Goal: Transaction & Acquisition: Purchase product/service

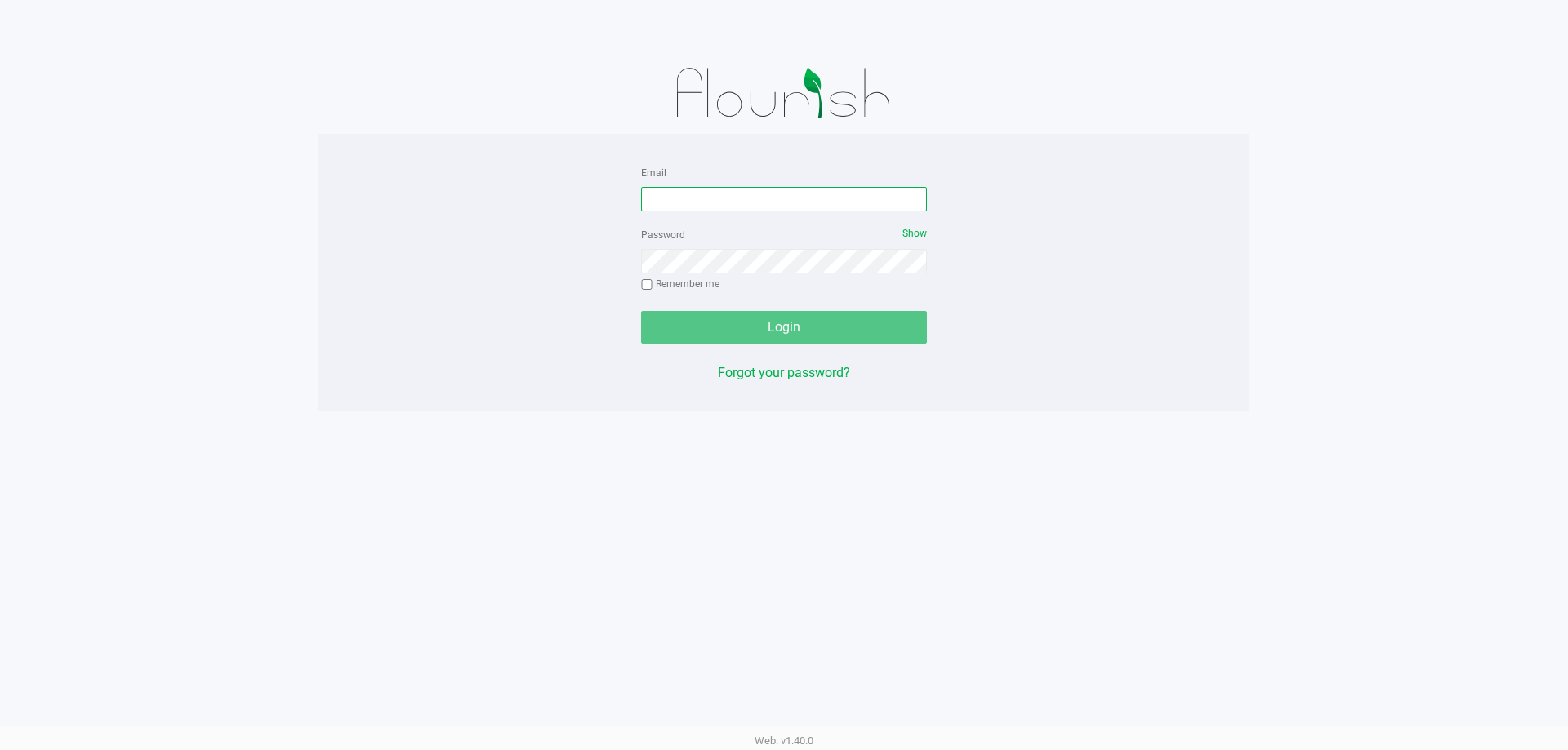
click at [735, 210] on input "Email" at bounding box center [784, 199] width 286 height 25
type input "[EMAIL_ADDRESS][DOMAIN_NAME]"
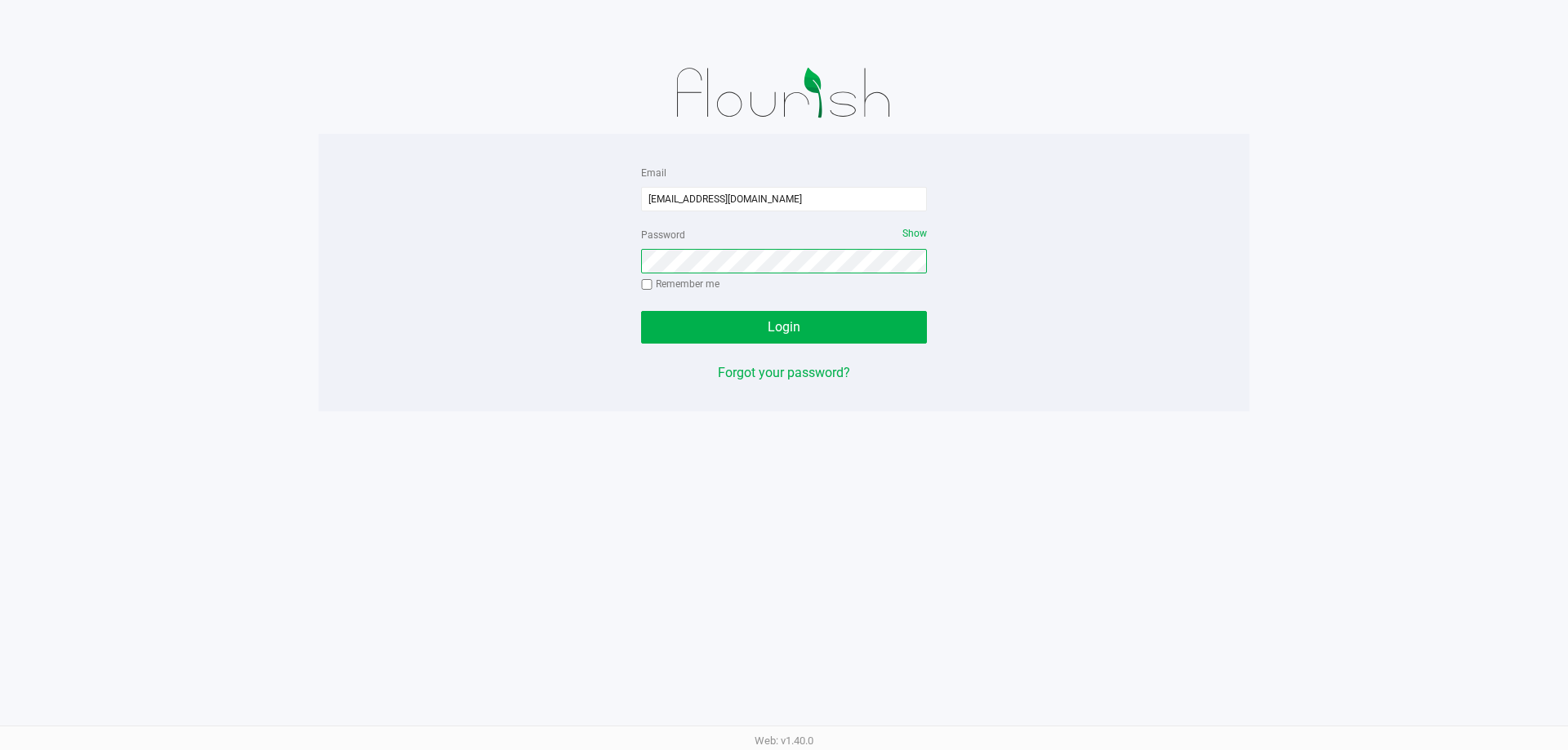
click at [641, 311] on button "Login" at bounding box center [784, 327] width 286 height 33
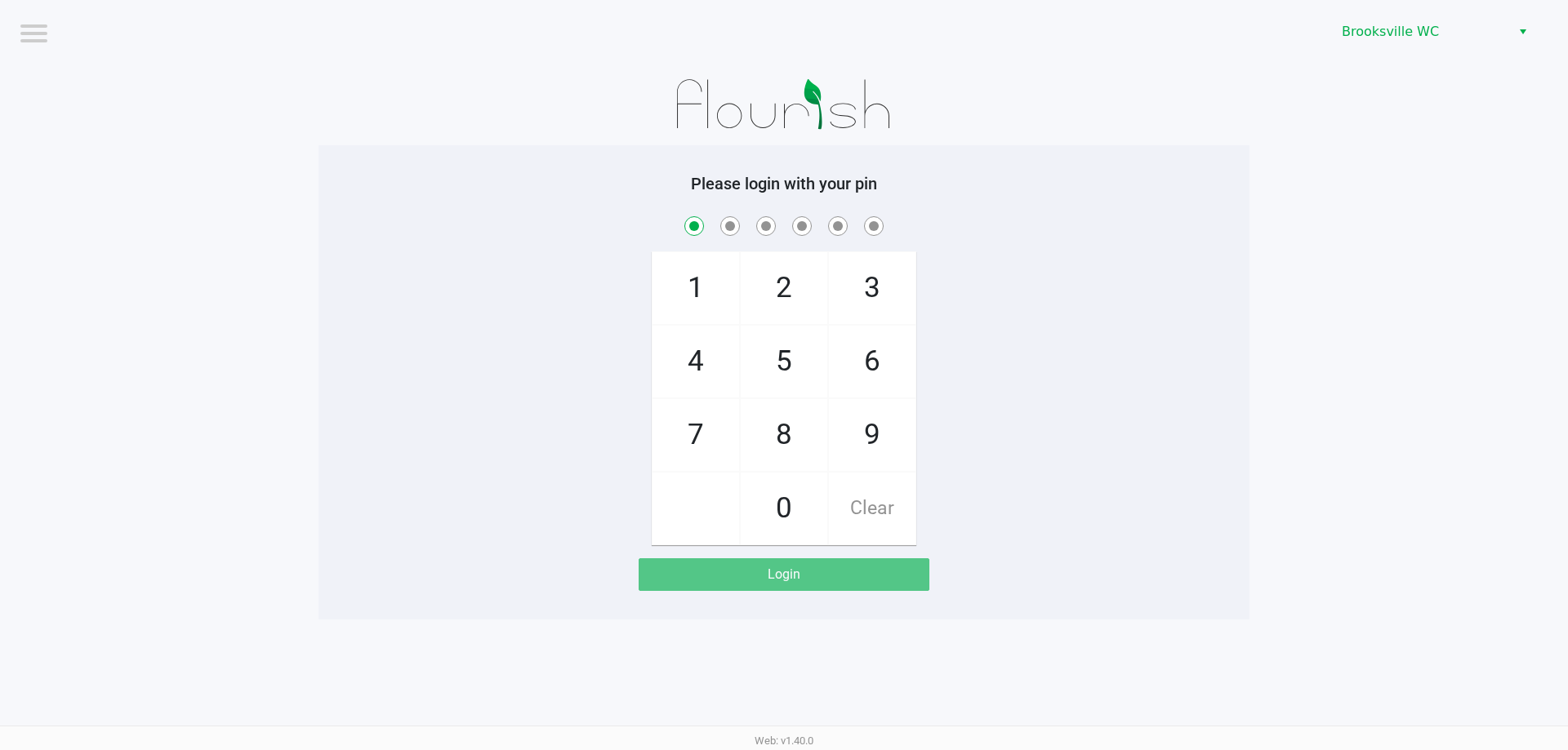
checkbox input "true"
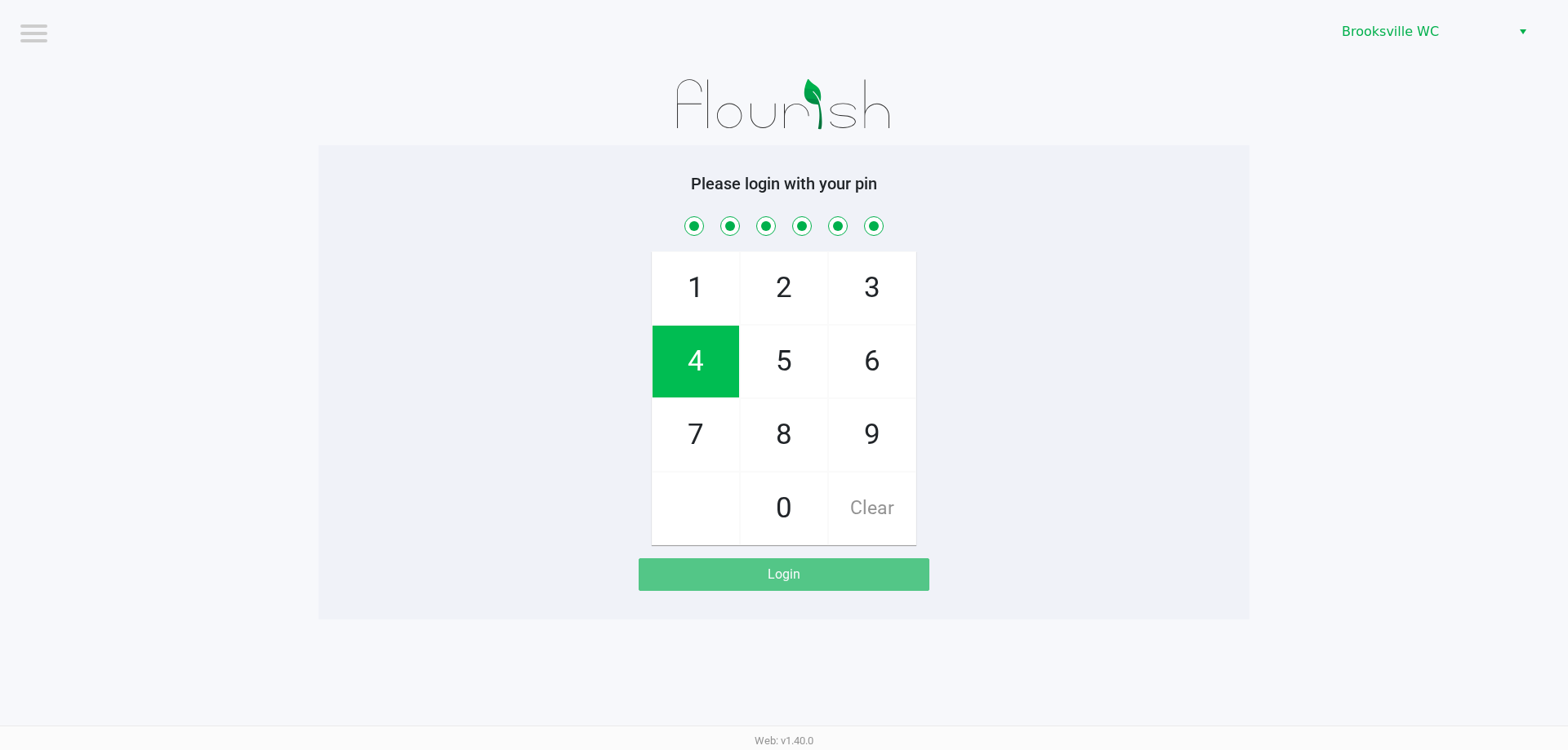
checkbox input "true"
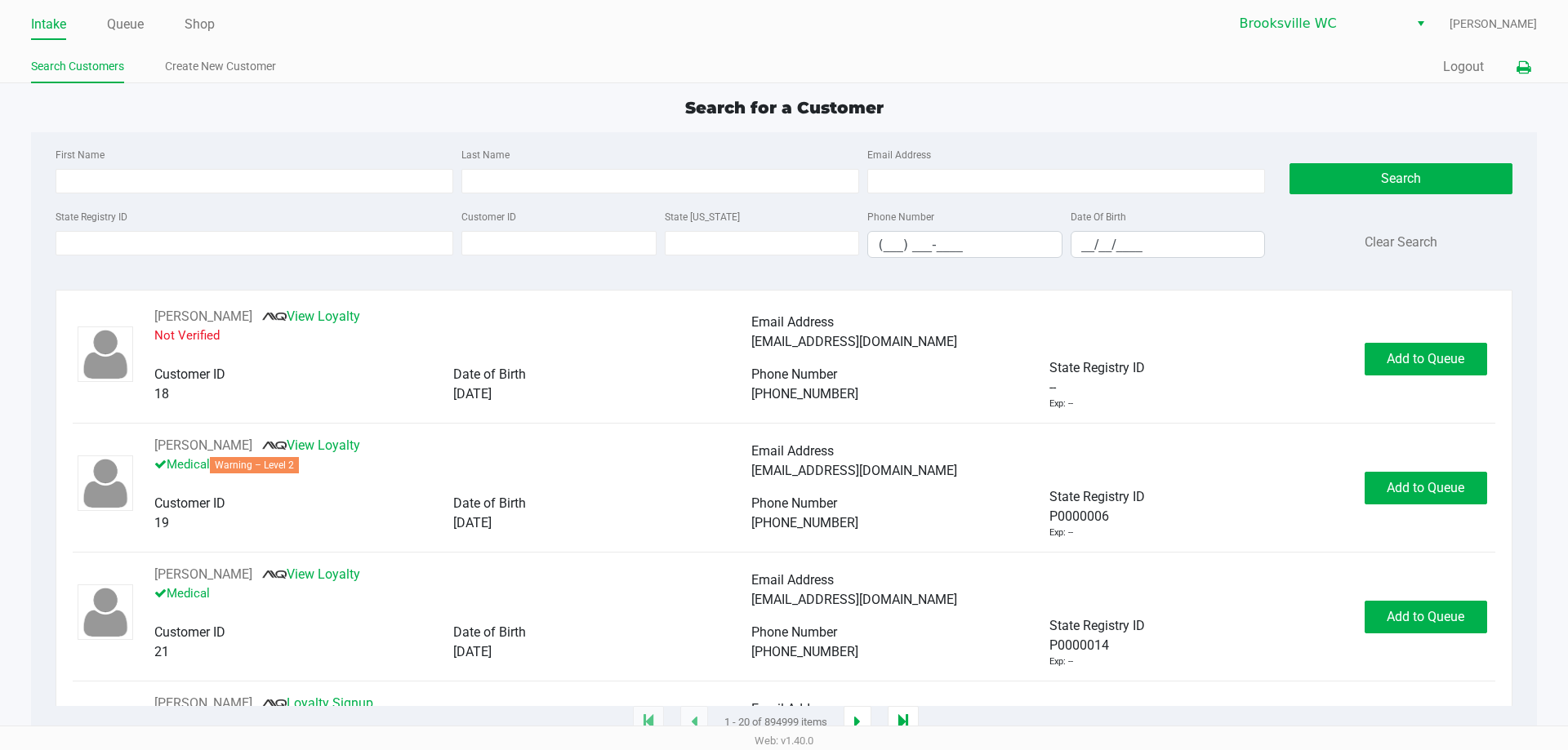
click at [1527, 64] on icon at bounding box center [1523, 68] width 14 height 12
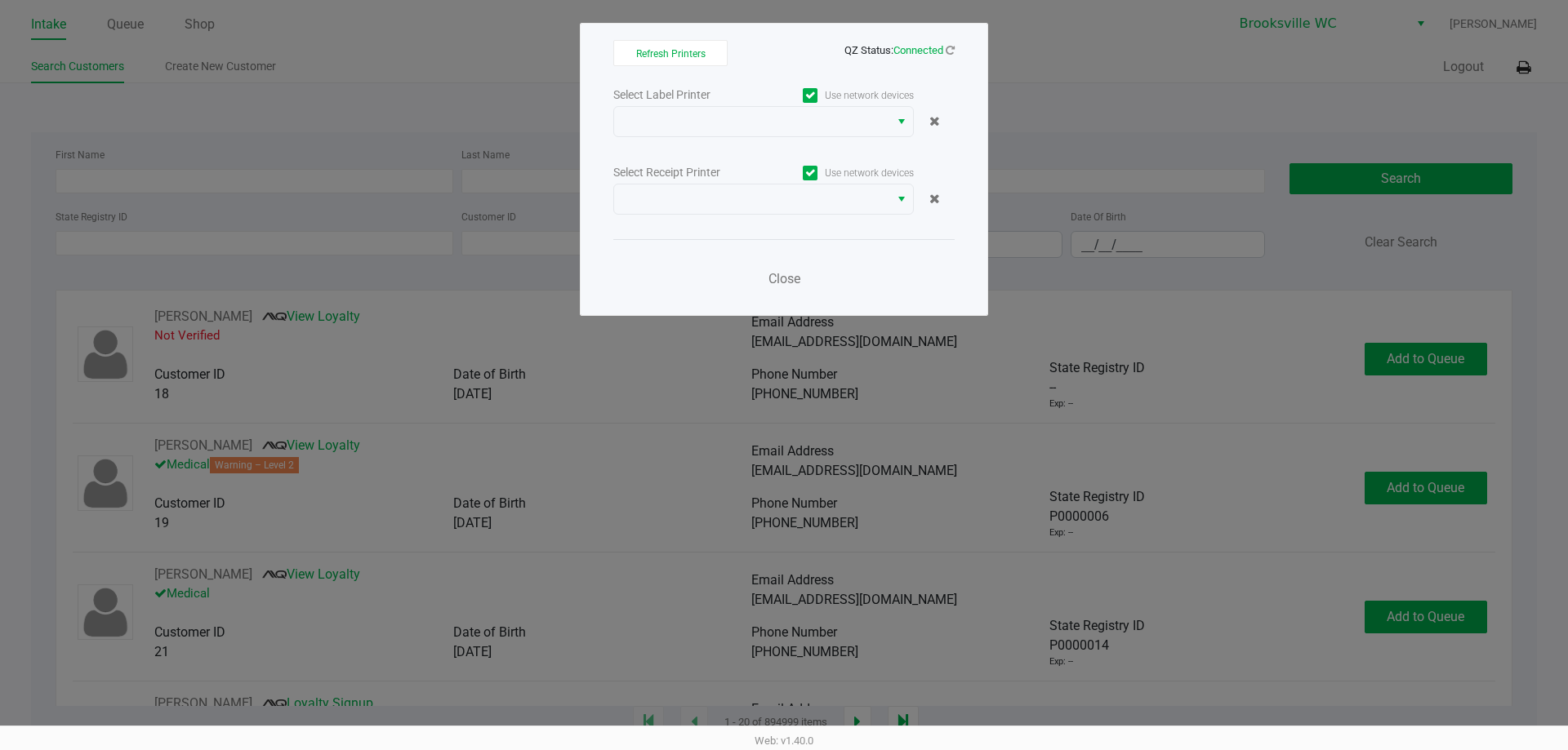
click at [853, 146] on div "Select Label Printer Use network devices Select Receipt Printer Use network dev…" at bounding box center [784, 191] width 342 height 215
click at [847, 129] on span at bounding box center [751, 122] width 255 height 20
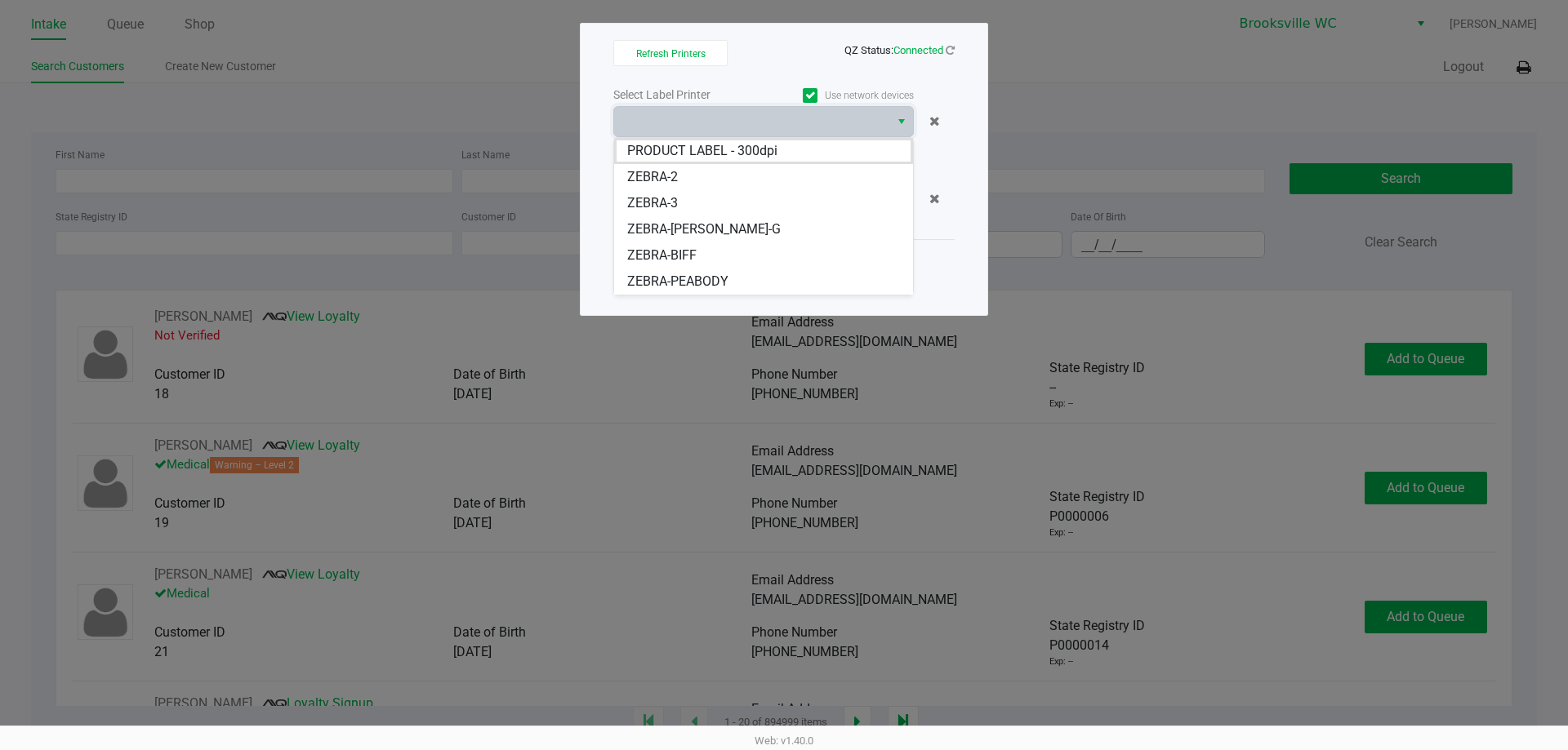
click at [721, 224] on span "ZEBRA-BECKY-G" at bounding box center [704, 230] width 153 height 20
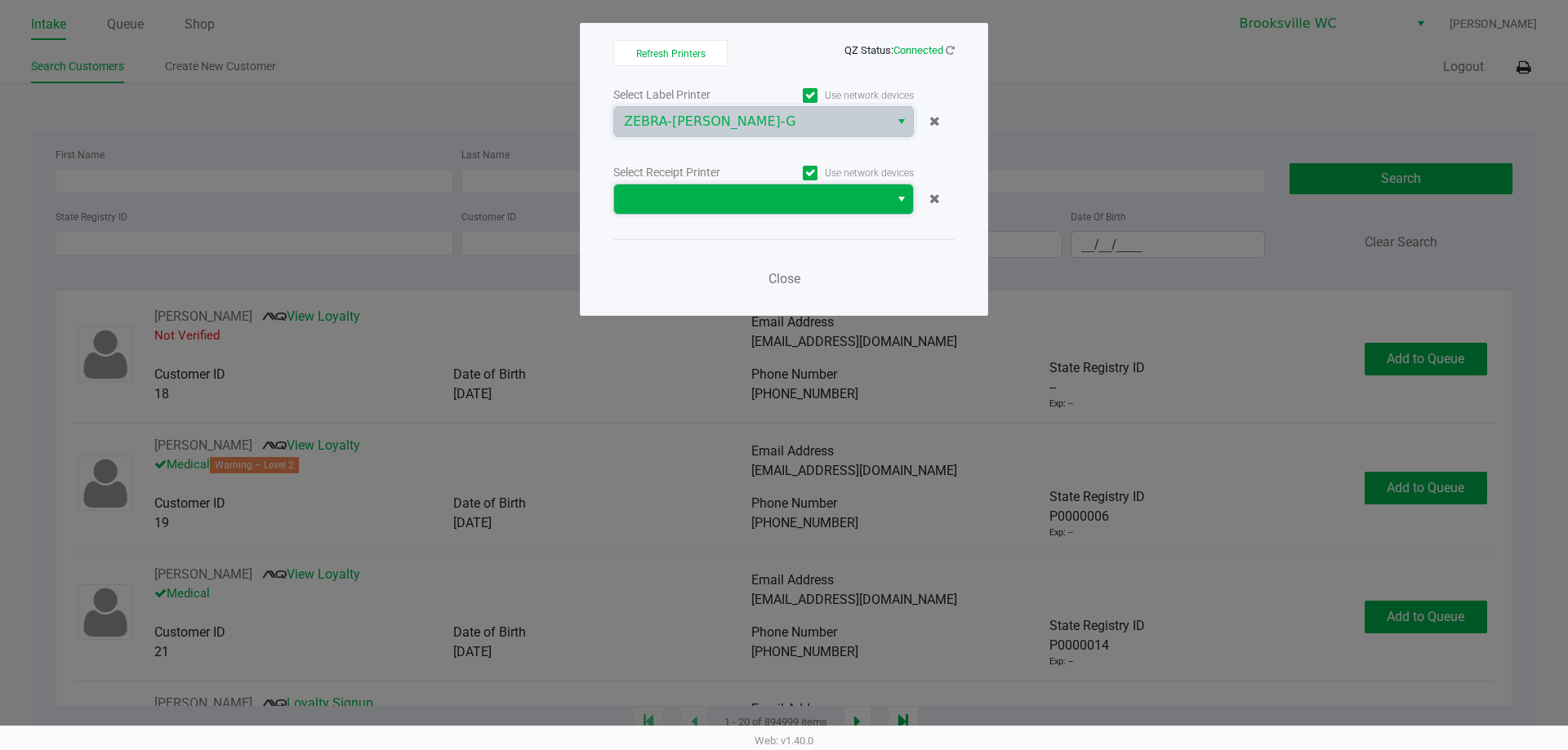
click at [729, 192] on span at bounding box center [751, 199] width 255 height 20
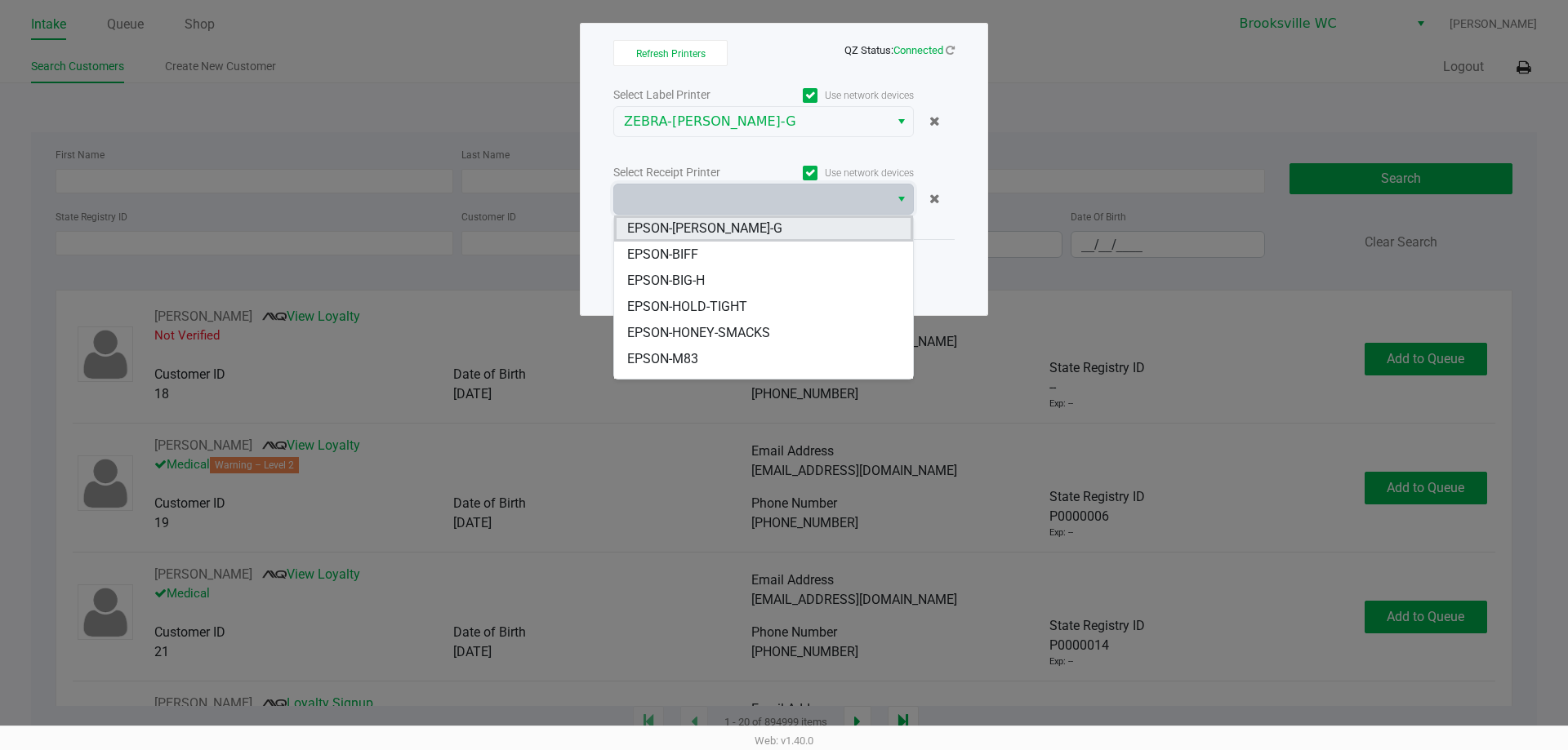
click at [708, 234] on span "EPSON-BECKY-G" at bounding box center [705, 229] width 155 height 20
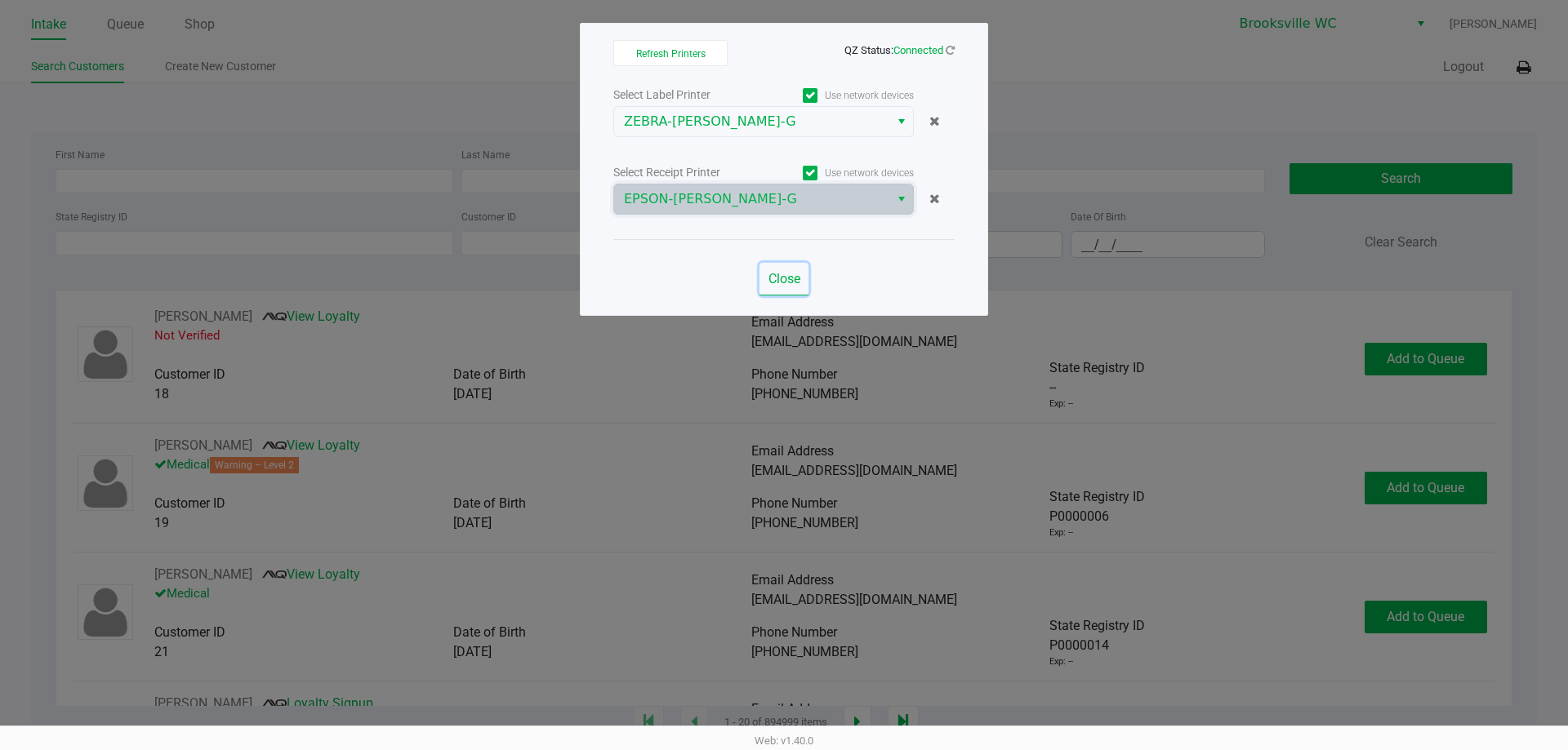
click at [789, 279] on span "Close" at bounding box center [784, 279] width 32 height 16
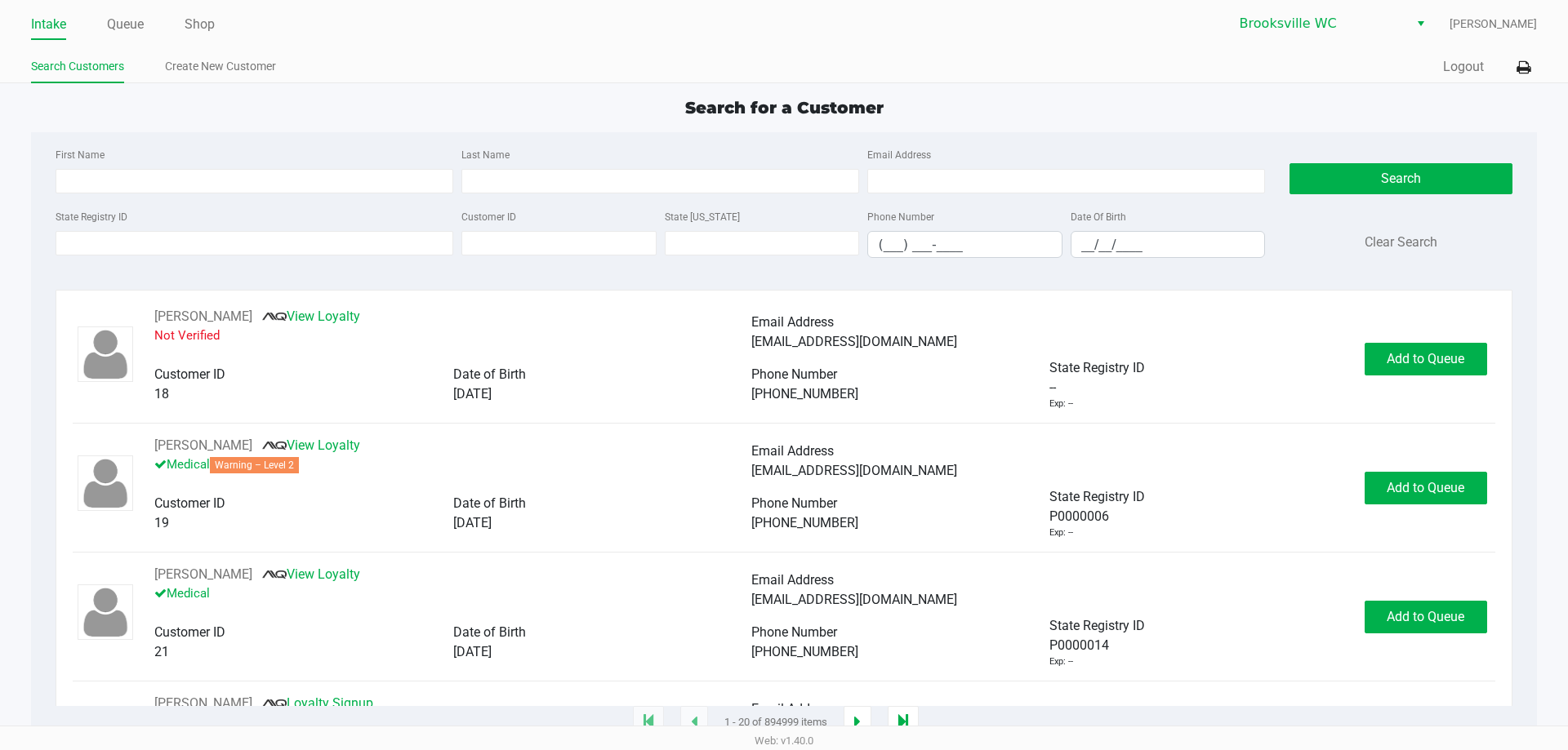
click at [303, 134] on div "First Name Last Name Email Address State Registry ID Customer ID State ID Phone…" at bounding box center [784, 208] width 1481 height 151
click at [609, 385] on div "04/02/1955" at bounding box center [602, 395] width 298 height 20
click at [247, 190] on input "First Name" at bounding box center [254, 181] width 398 height 25
click at [397, 209] on div "State Registry ID" at bounding box center [254, 233] width 406 height 51
type input "KATHRYN"
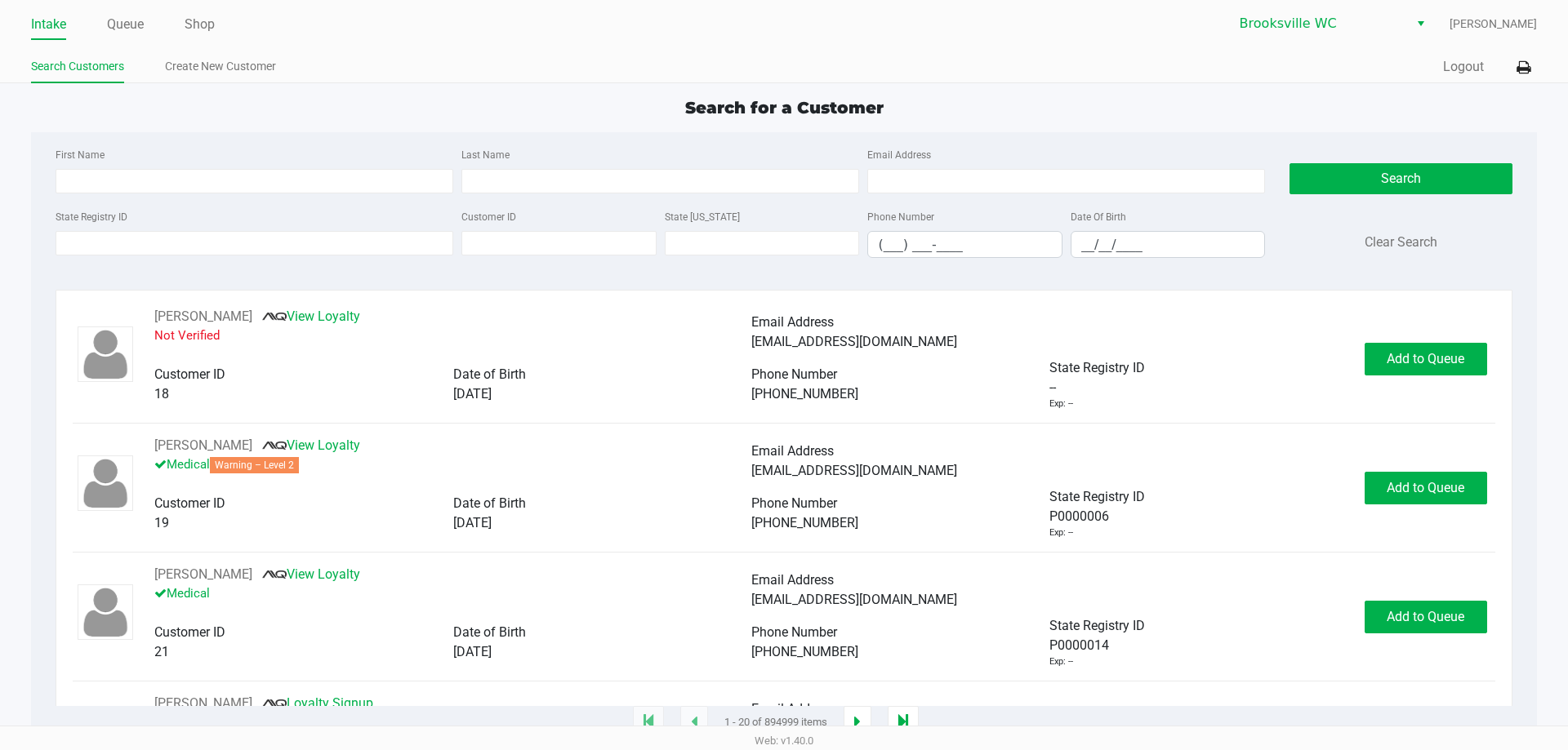
type input "GRIGORIADIS"
type input "03/14/1966"
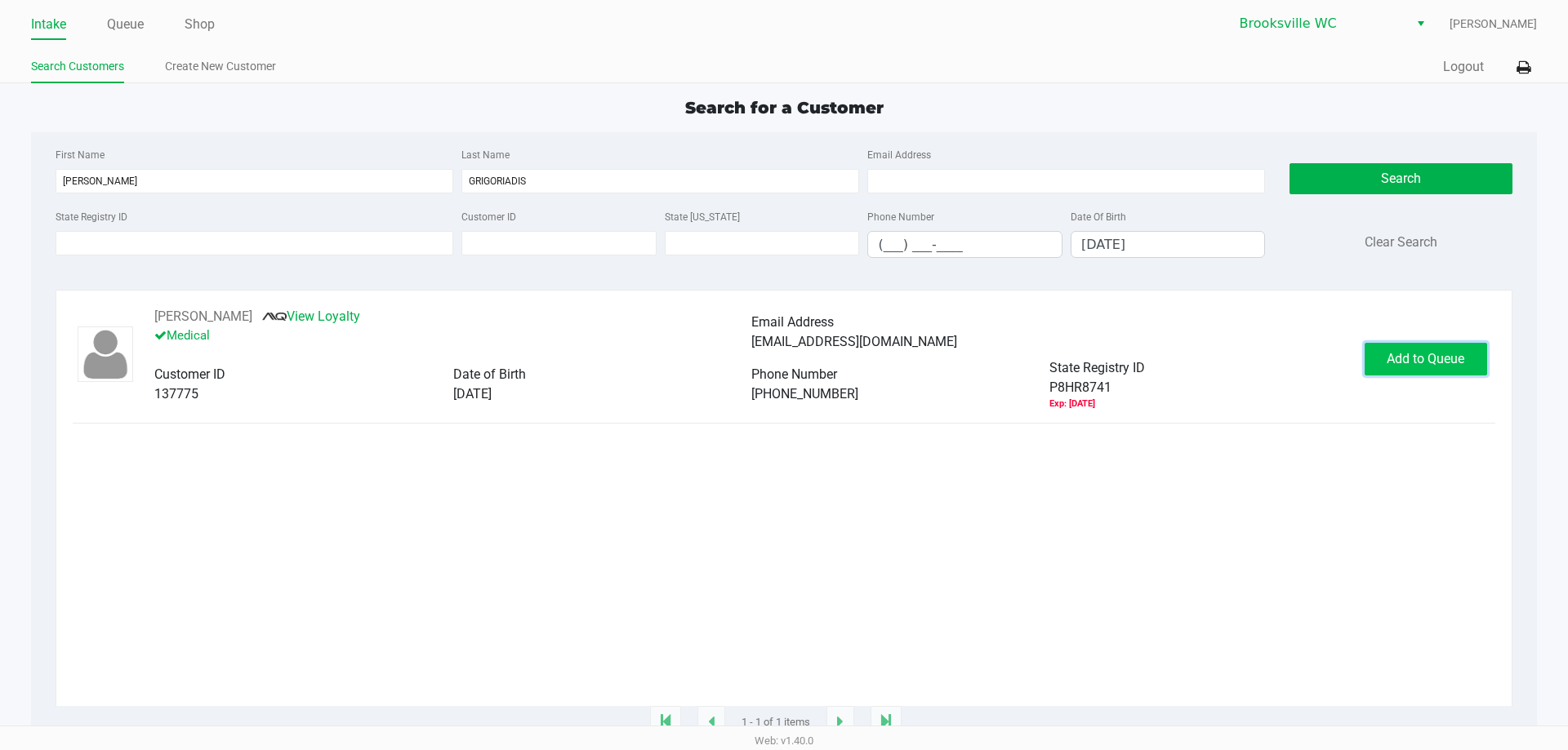
click at [1421, 370] on button "Add to Queue" at bounding box center [1426, 359] width 123 height 33
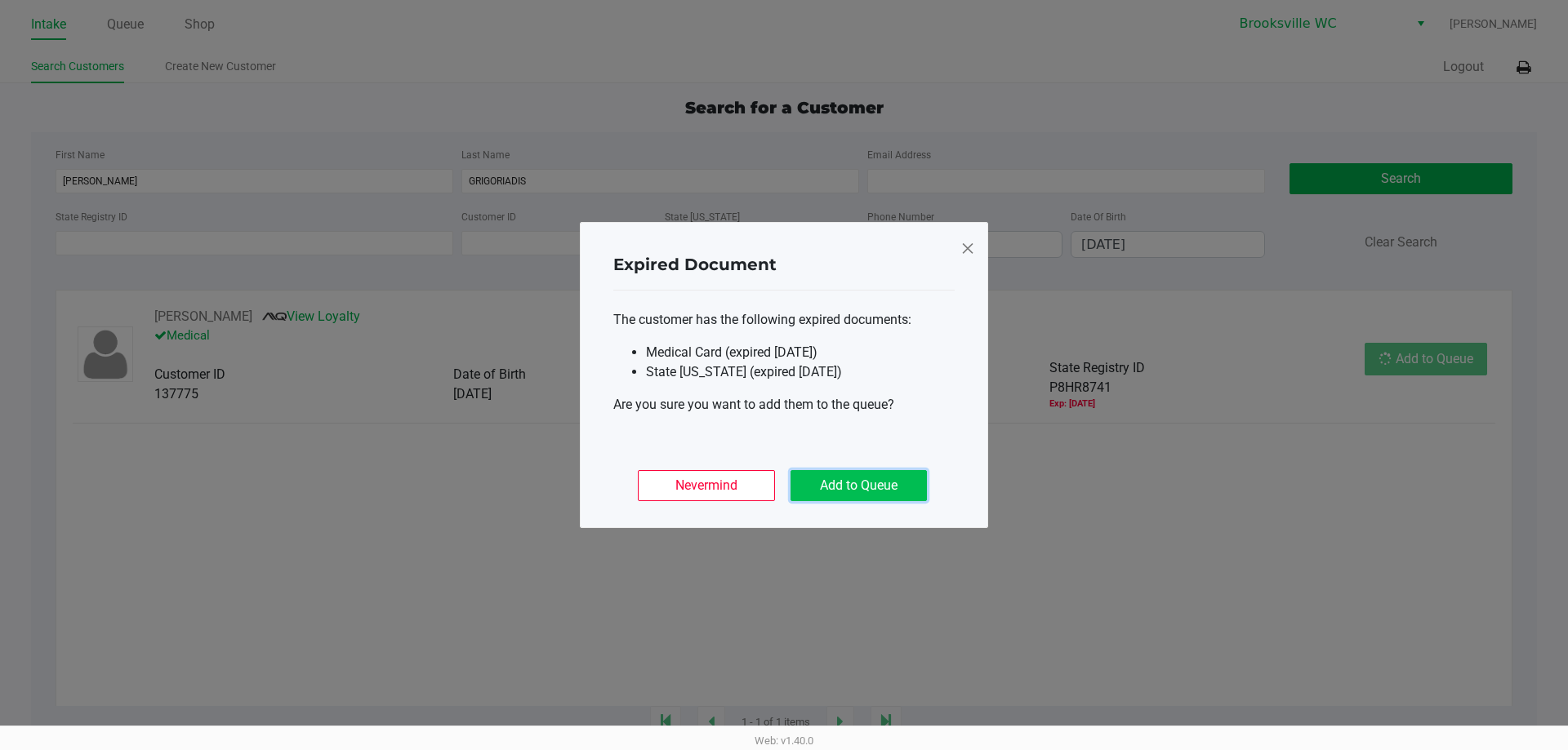
click at [889, 491] on button "Add to Queue" at bounding box center [859, 485] width 137 height 31
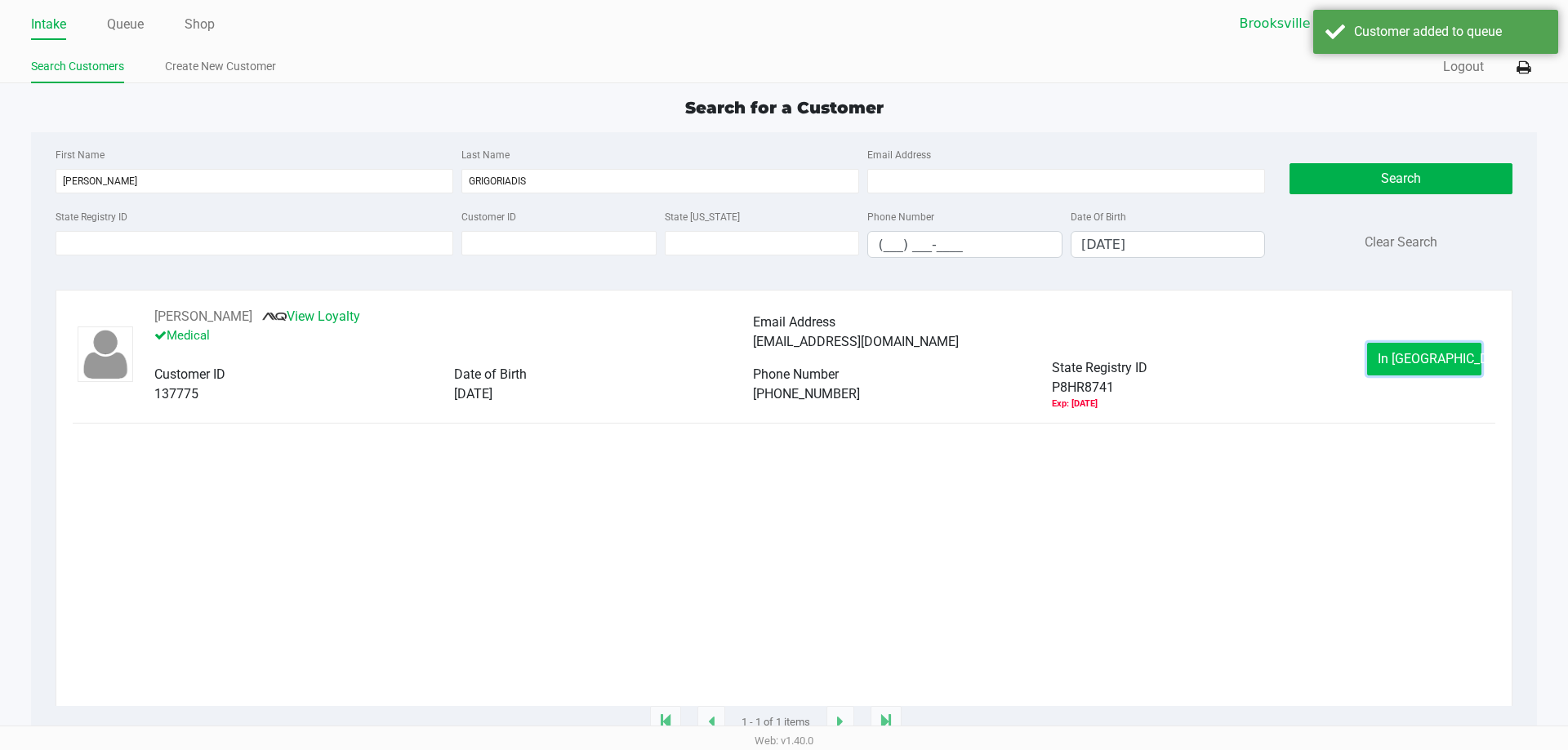
click at [1379, 366] on button "In Queue" at bounding box center [1424, 359] width 115 height 33
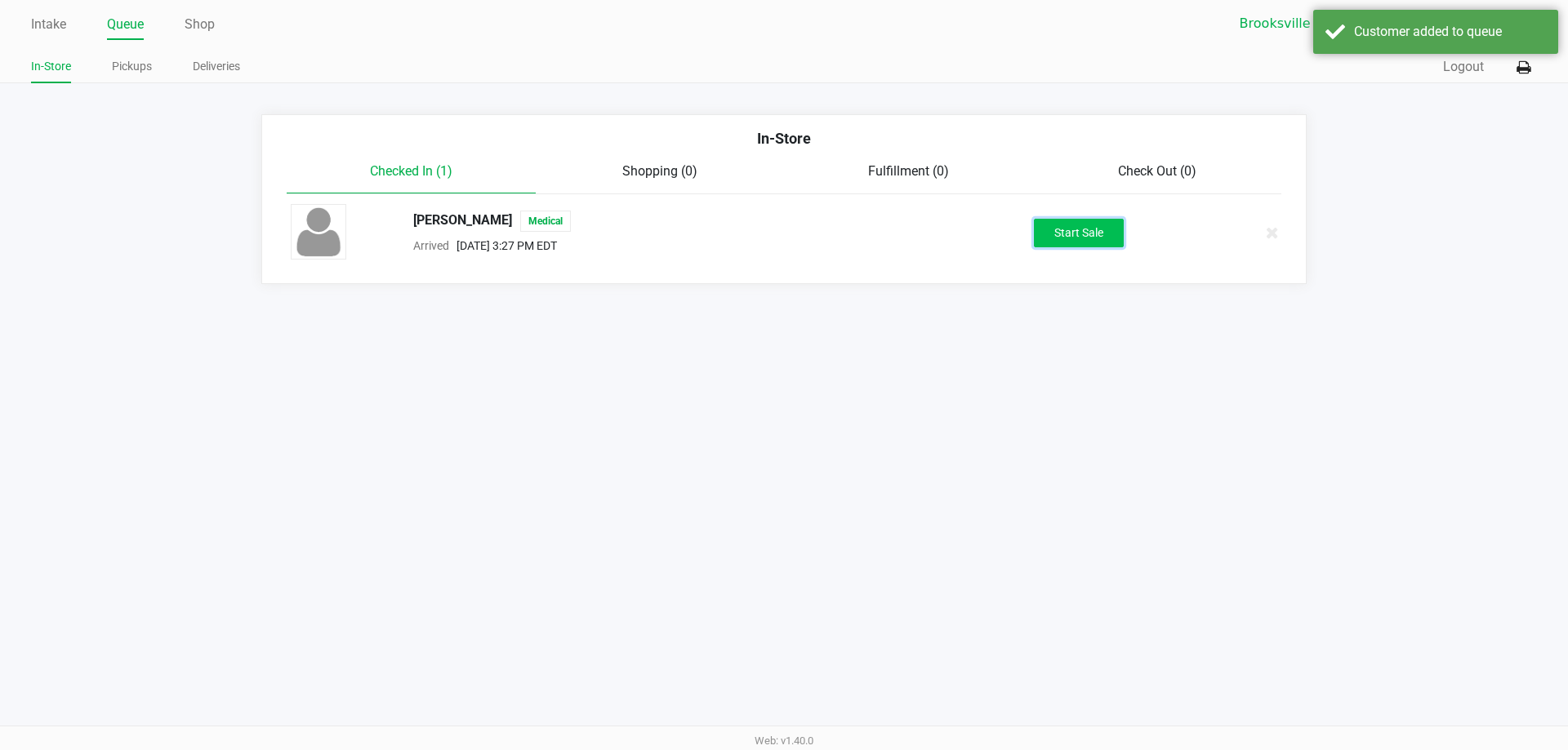
click at [1054, 232] on button "Start Sale" at bounding box center [1079, 233] width 90 height 29
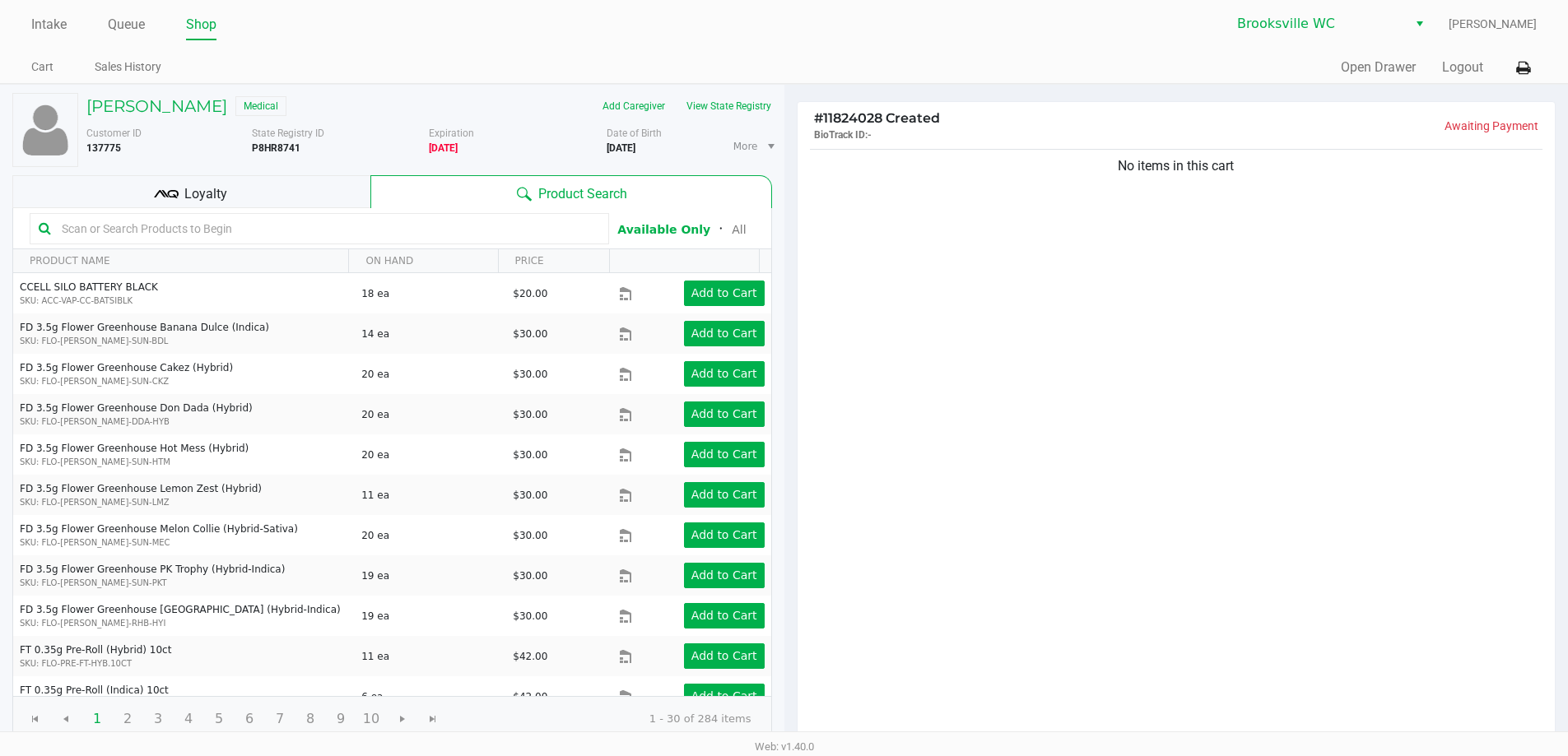
click at [183, 241] on div at bounding box center [319, 228] width 580 height 31
click at [200, 232] on input "text" at bounding box center [327, 228] width 545 height 25
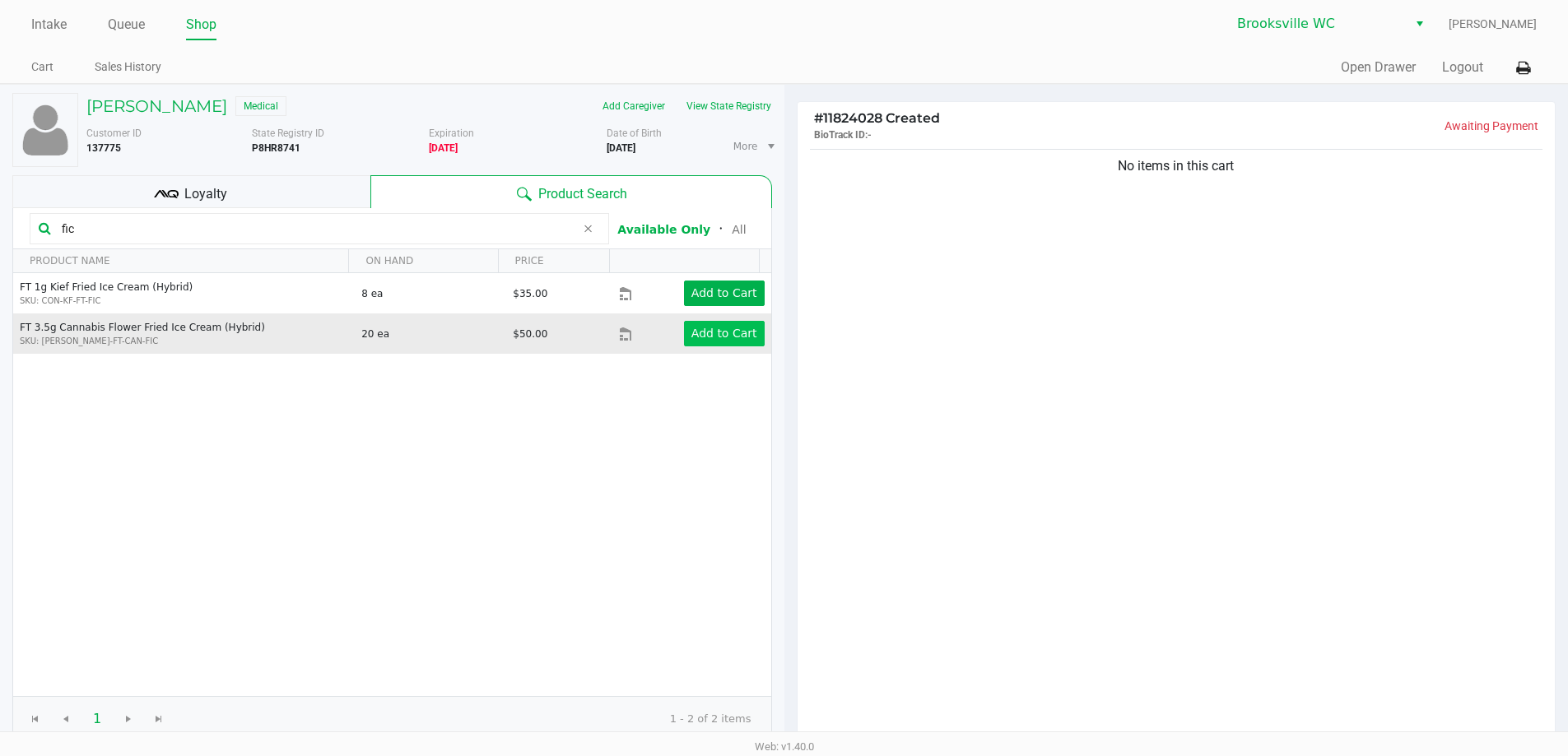
type input "fic"
click at [722, 335] on app-button-loader "Add to Cart" at bounding box center [724, 333] width 66 height 13
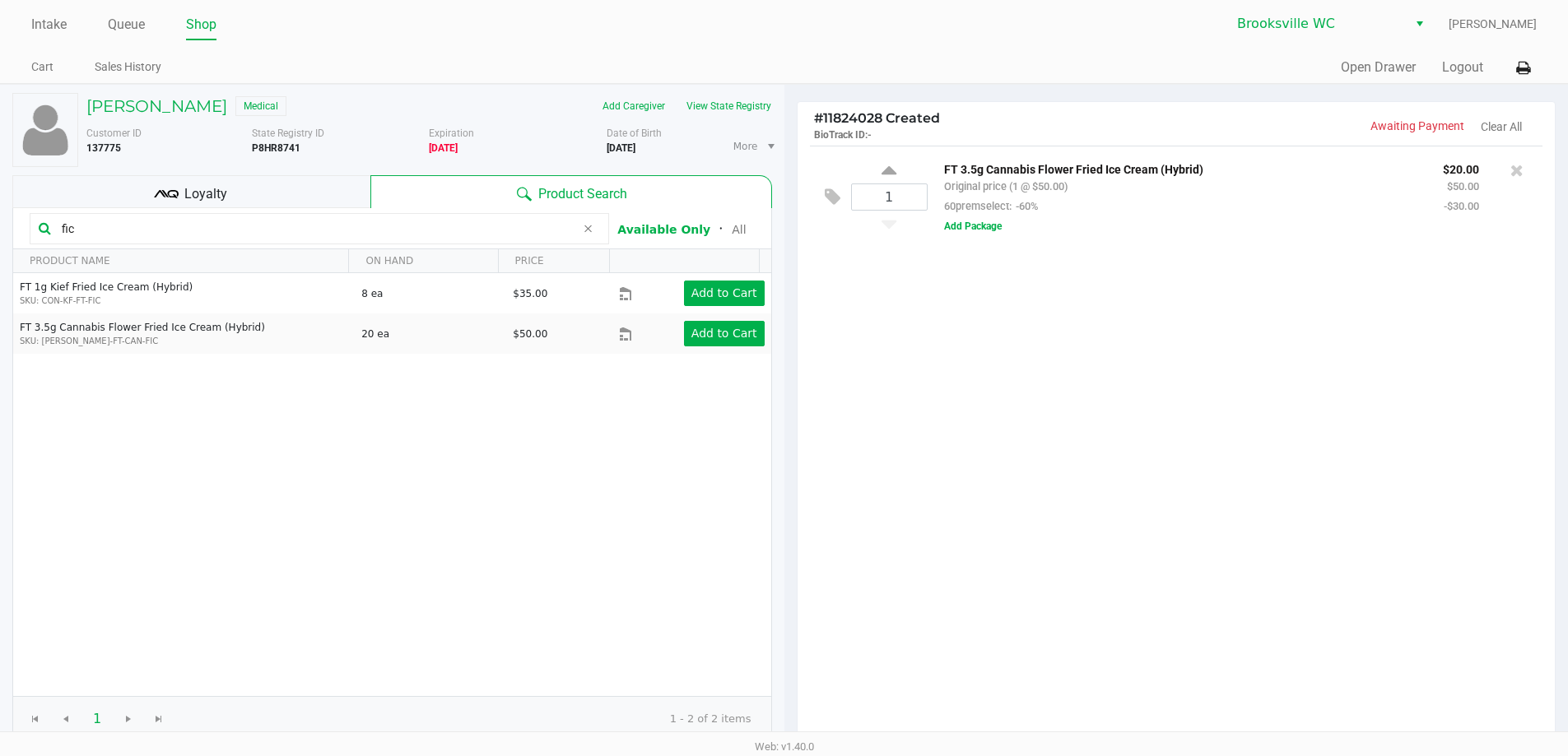
click at [963, 431] on div "1 FT 3.5g Cannabis Flower Fried Ice Cream (Hybrid) Original price (1 @ $50.00) …" at bounding box center [1177, 444] width 758 height 597
click at [241, 192] on div "Loyalty" at bounding box center [191, 191] width 358 height 33
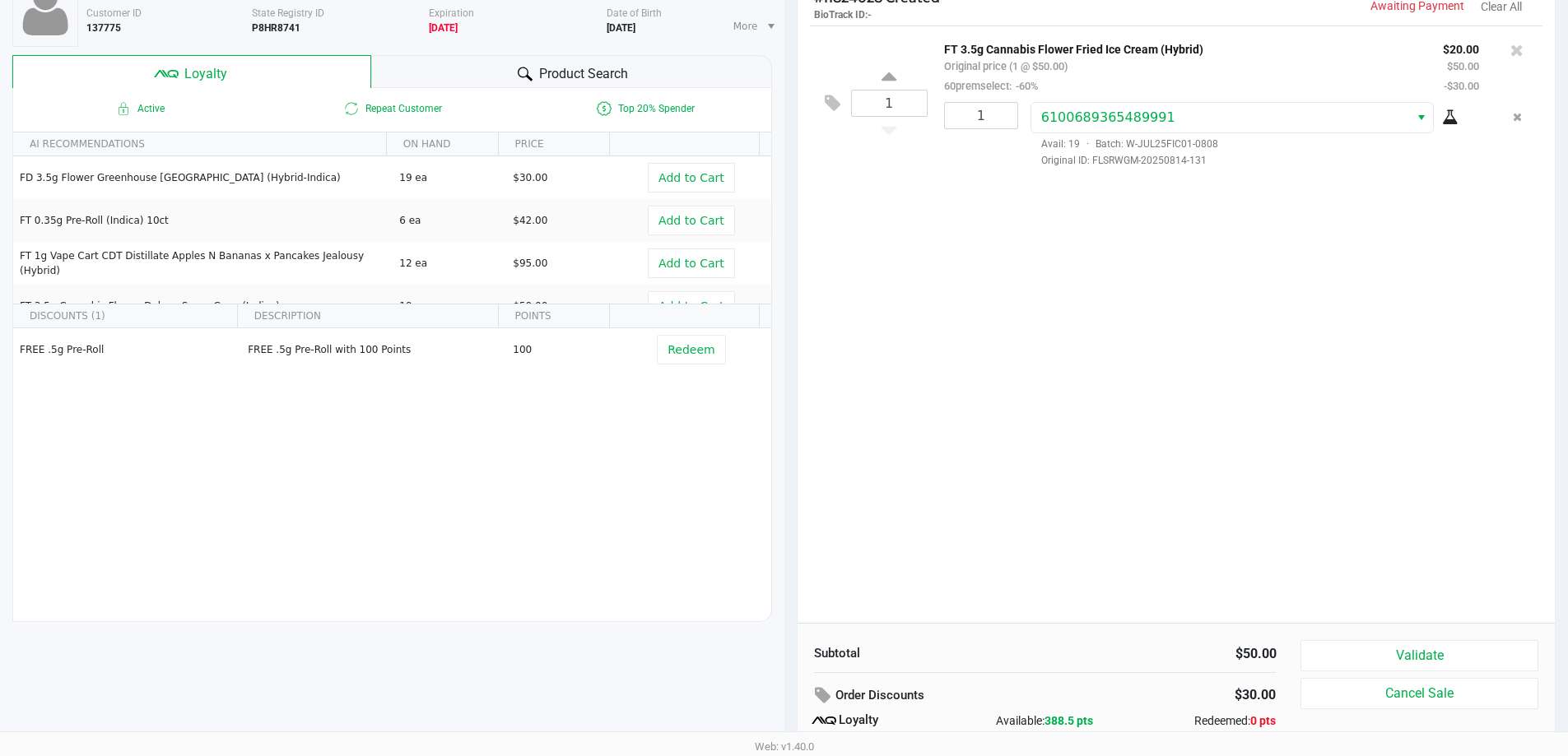
scroll to position [189, 0]
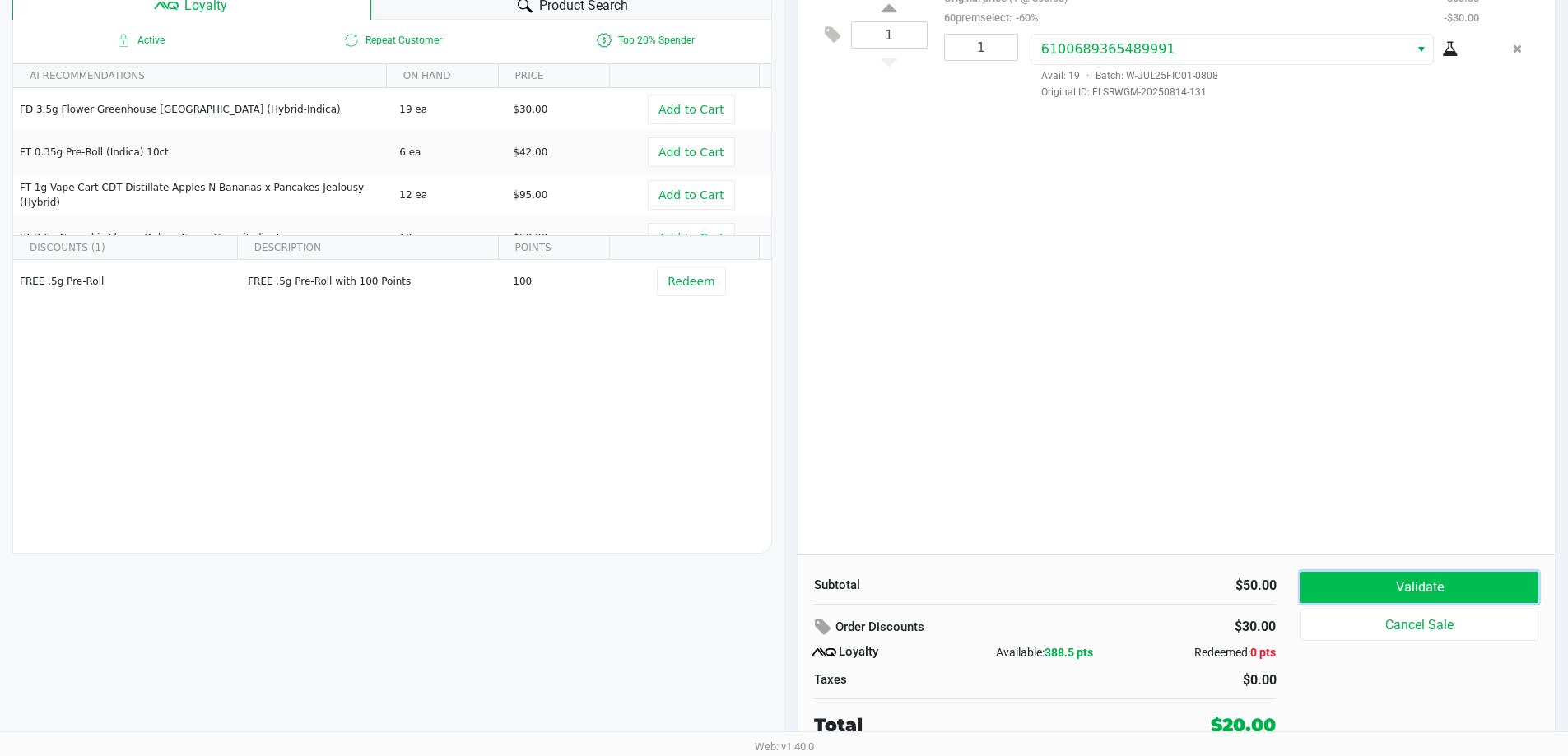
click at [1398, 577] on button "Validate" at bounding box center [1419, 586] width 237 height 31
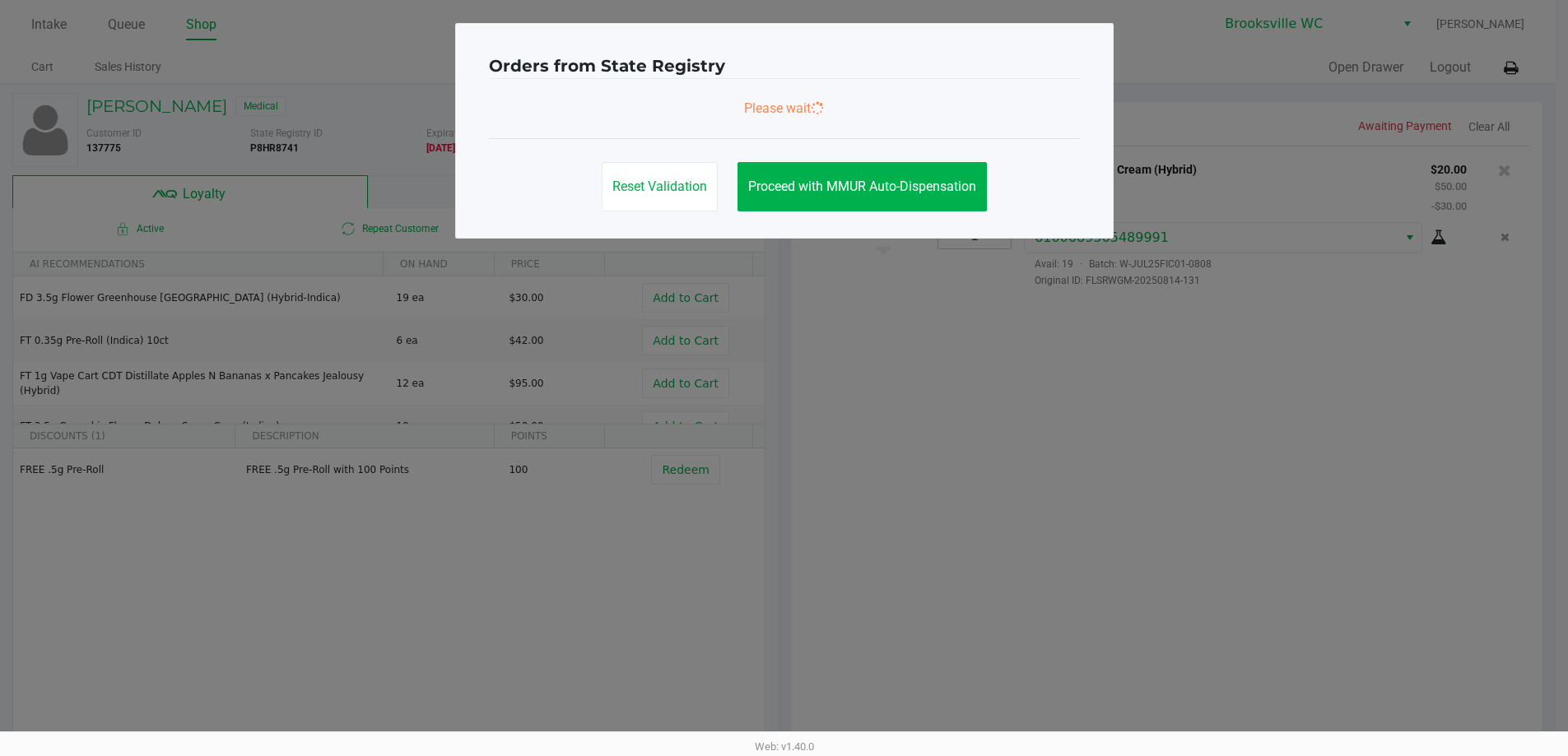
scroll to position [0, 0]
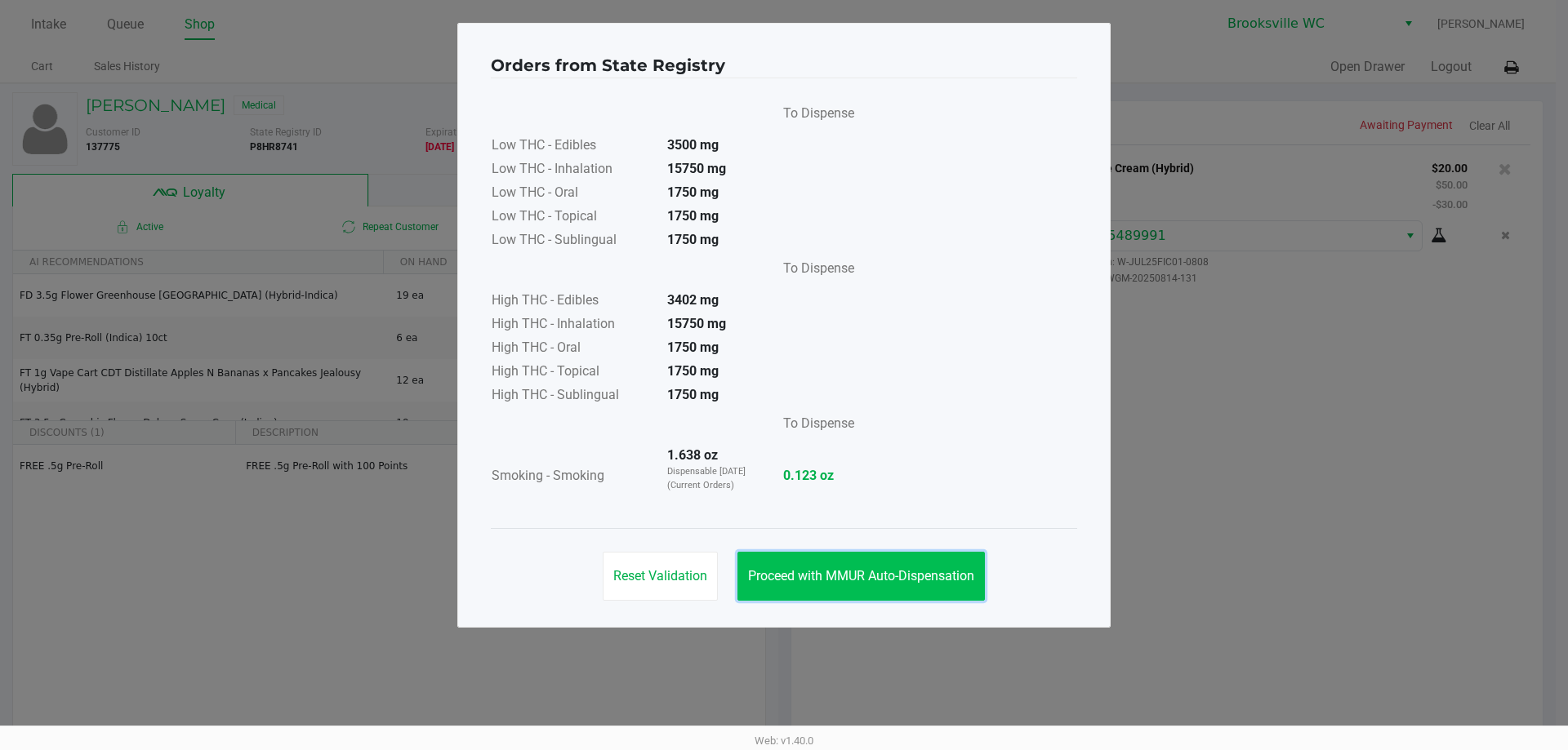
click at [901, 579] on span "Proceed with MMUR Auto-Dispensation" at bounding box center [861, 576] width 227 height 16
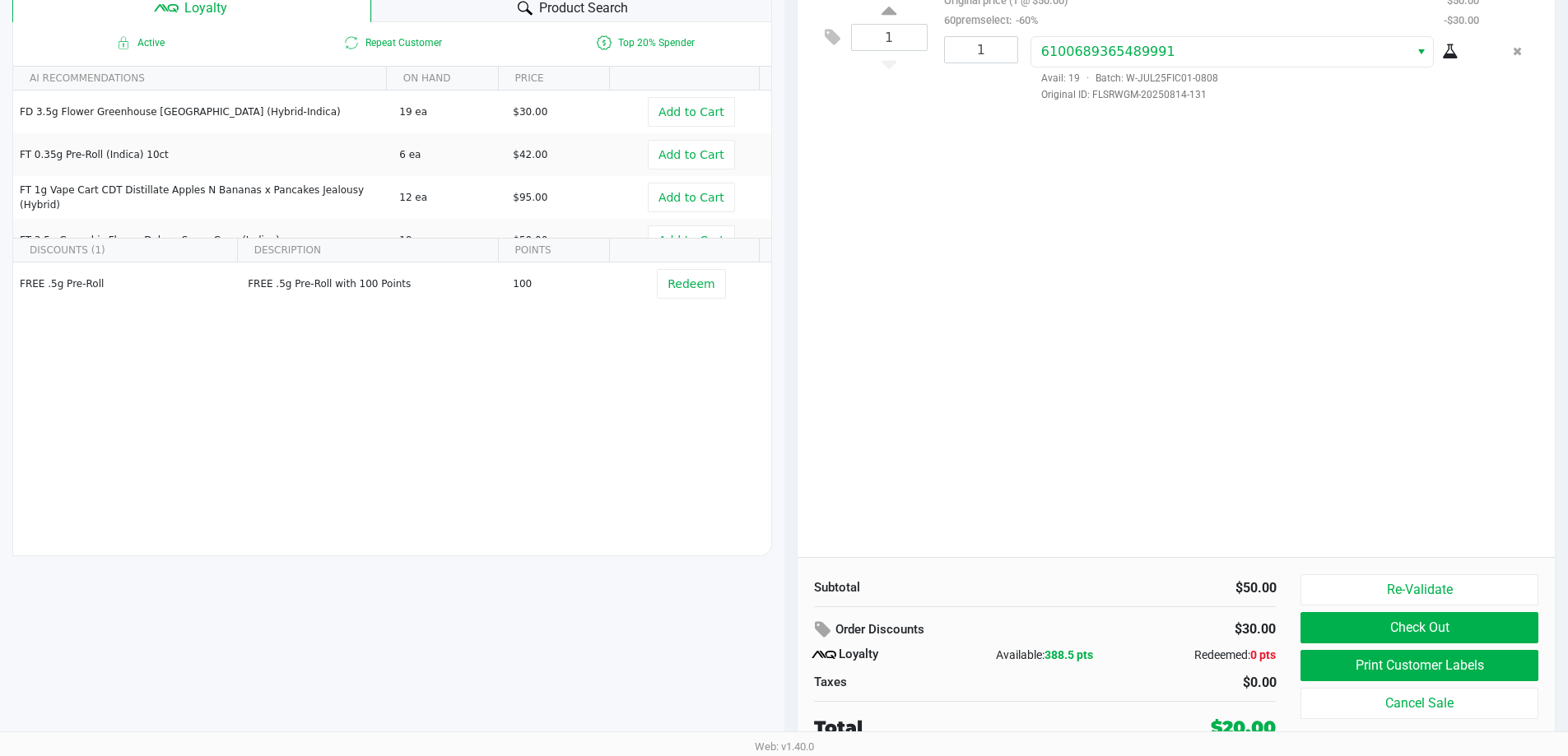
scroll to position [189, 0]
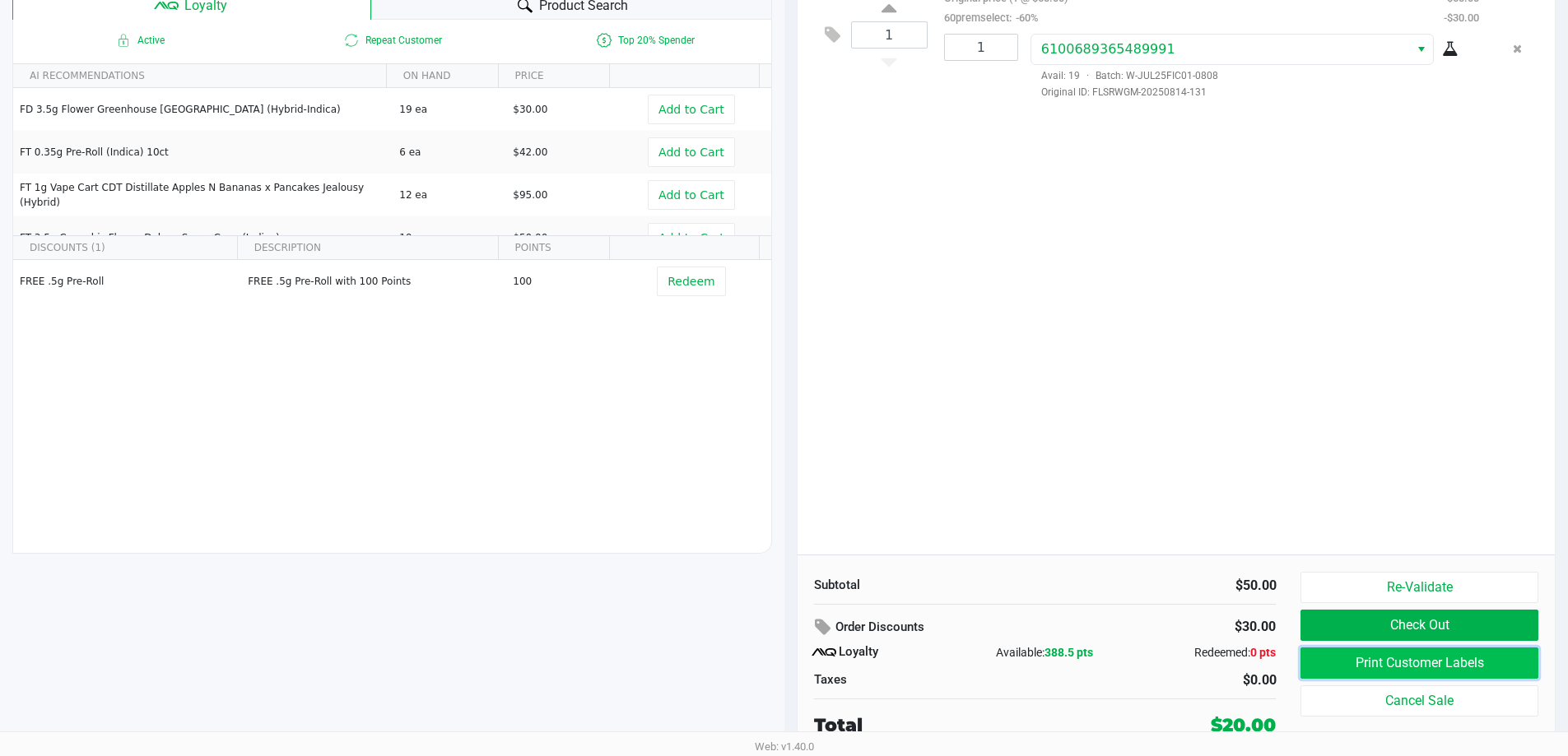
click at [1433, 668] on button "Print Customer Labels" at bounding box center [1419, 662] width 237 height 31
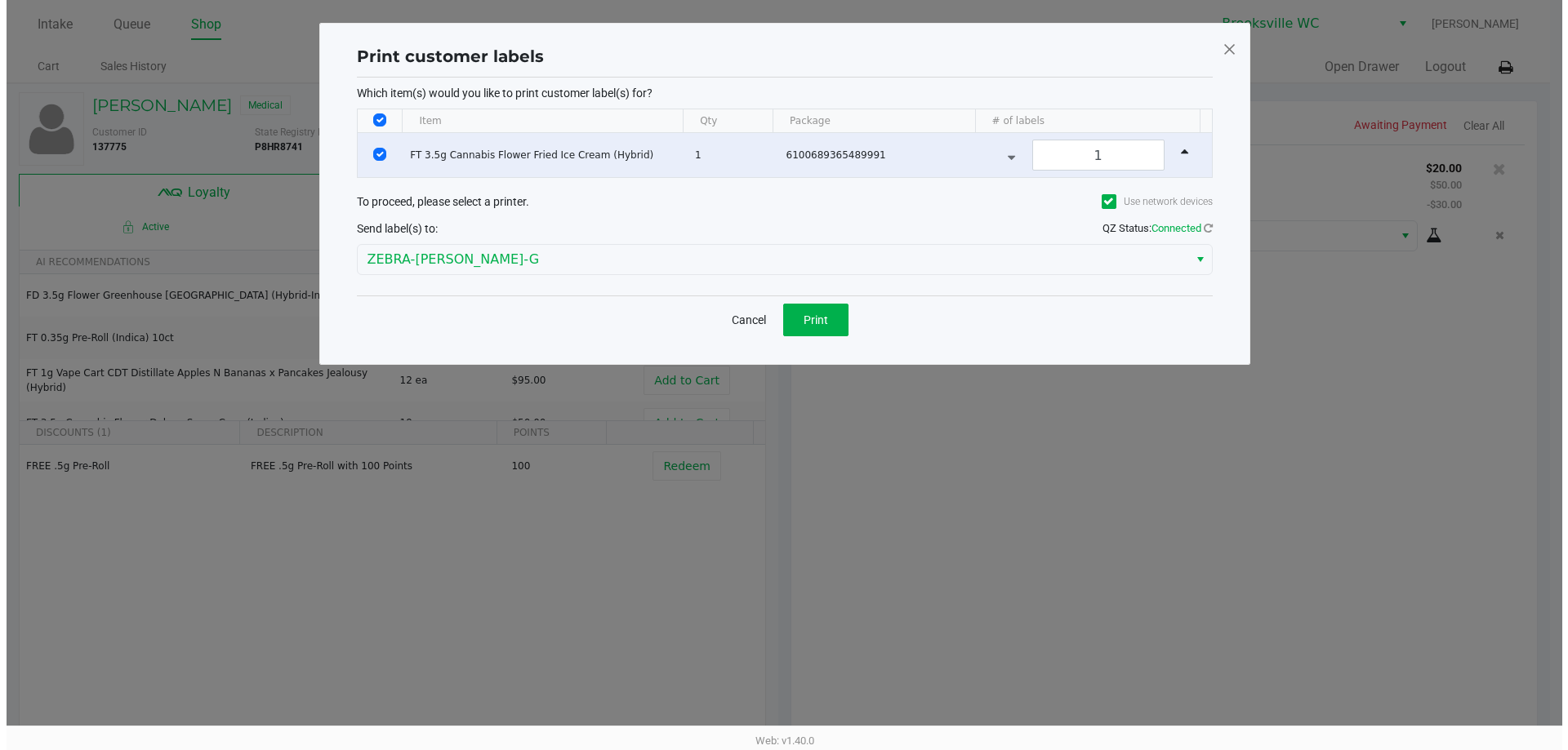
scroll to position [0, 0]
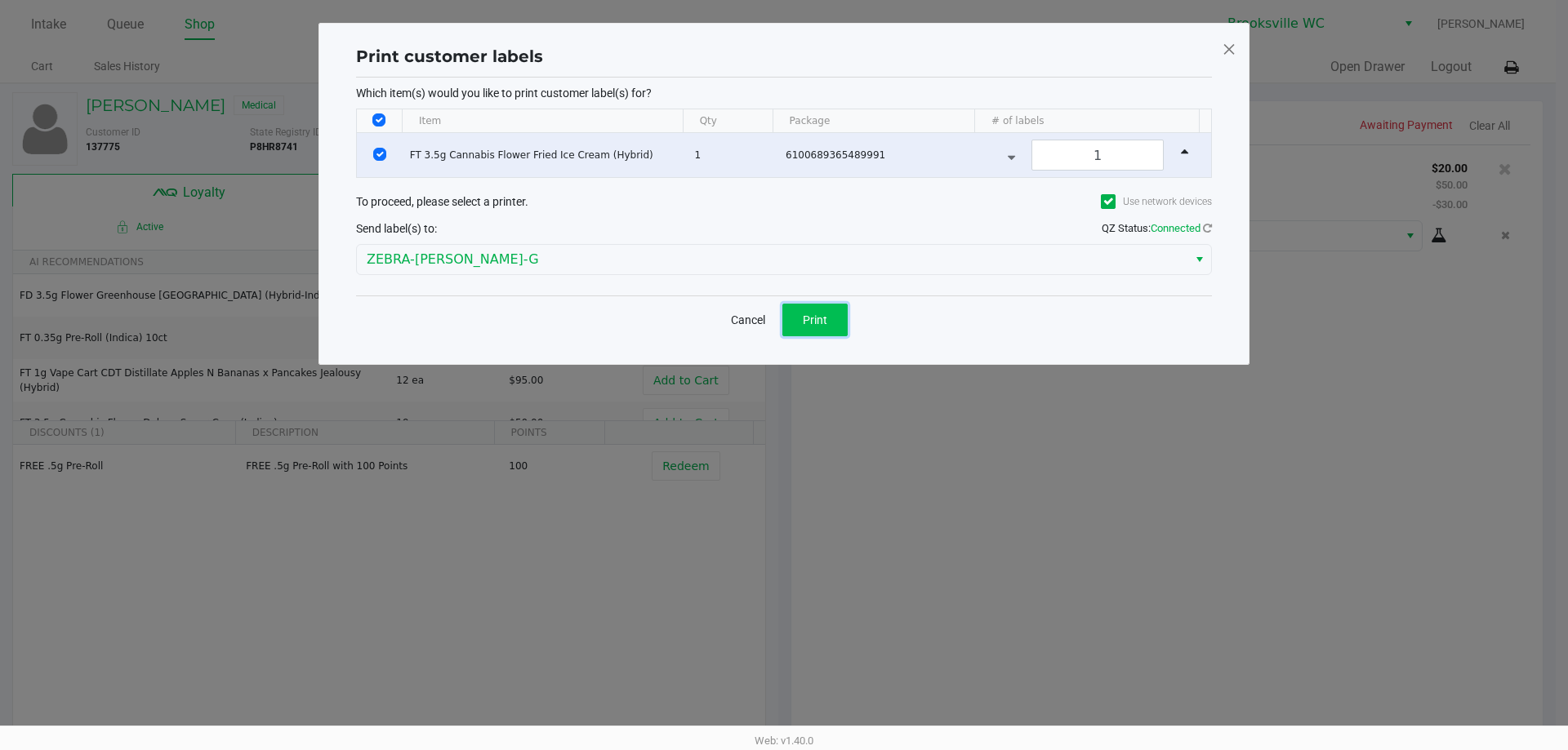
click at [813, 314] on span "Print" at bounding box center [815, 320] width 25 height 13
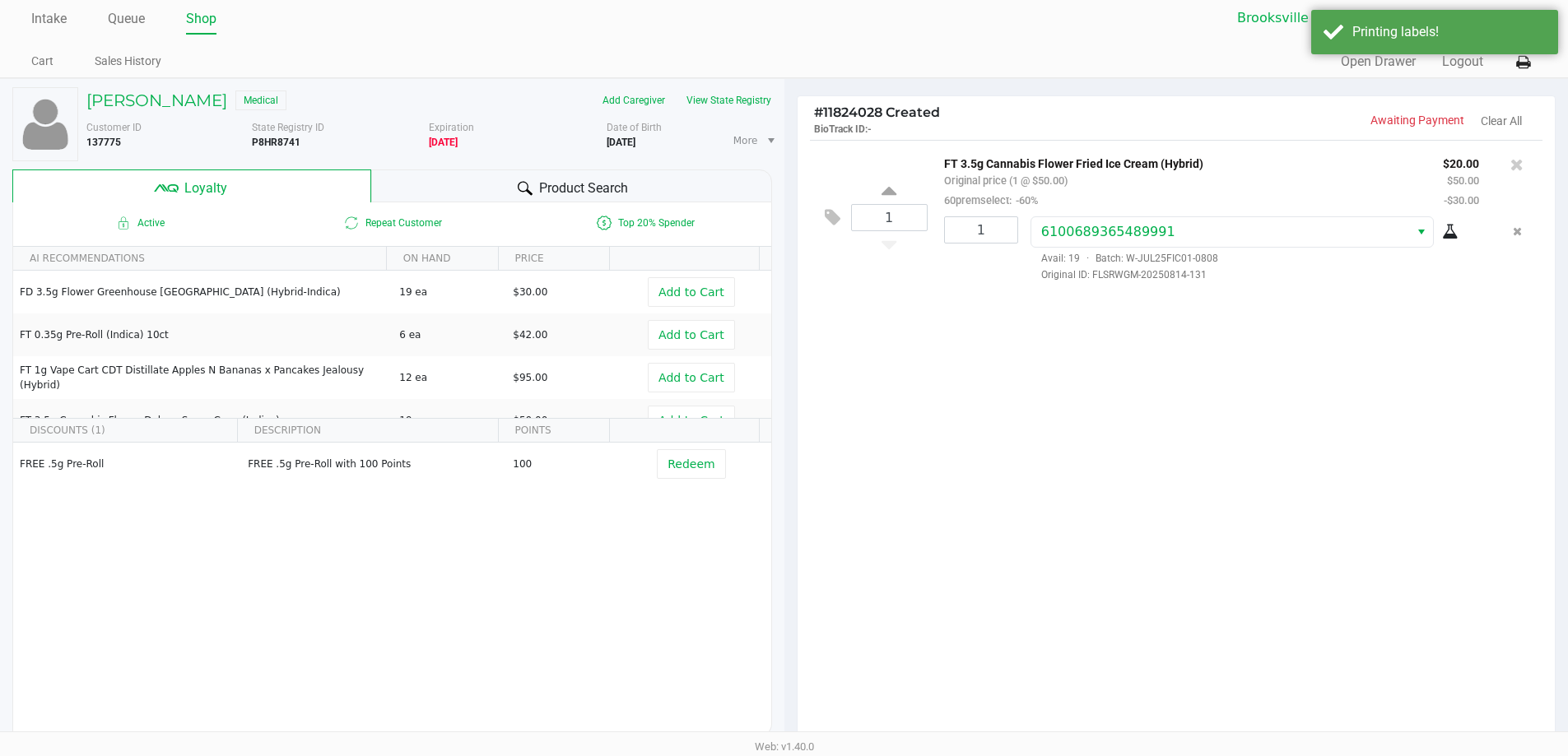
scroll to position [189, 0]
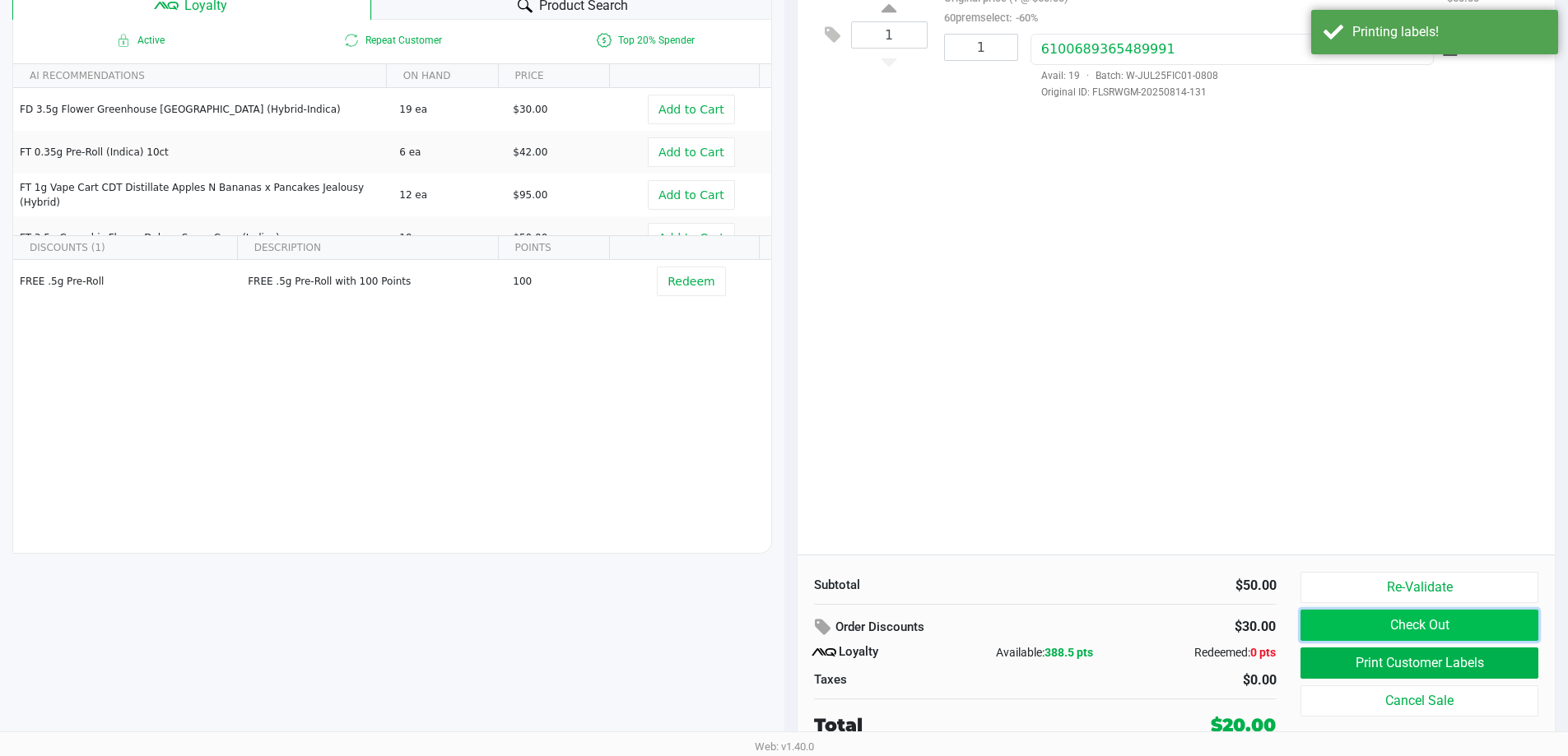
click at [1378, 629] on button "Check Out" at bounding box center [1419, 624] width 237 height 31
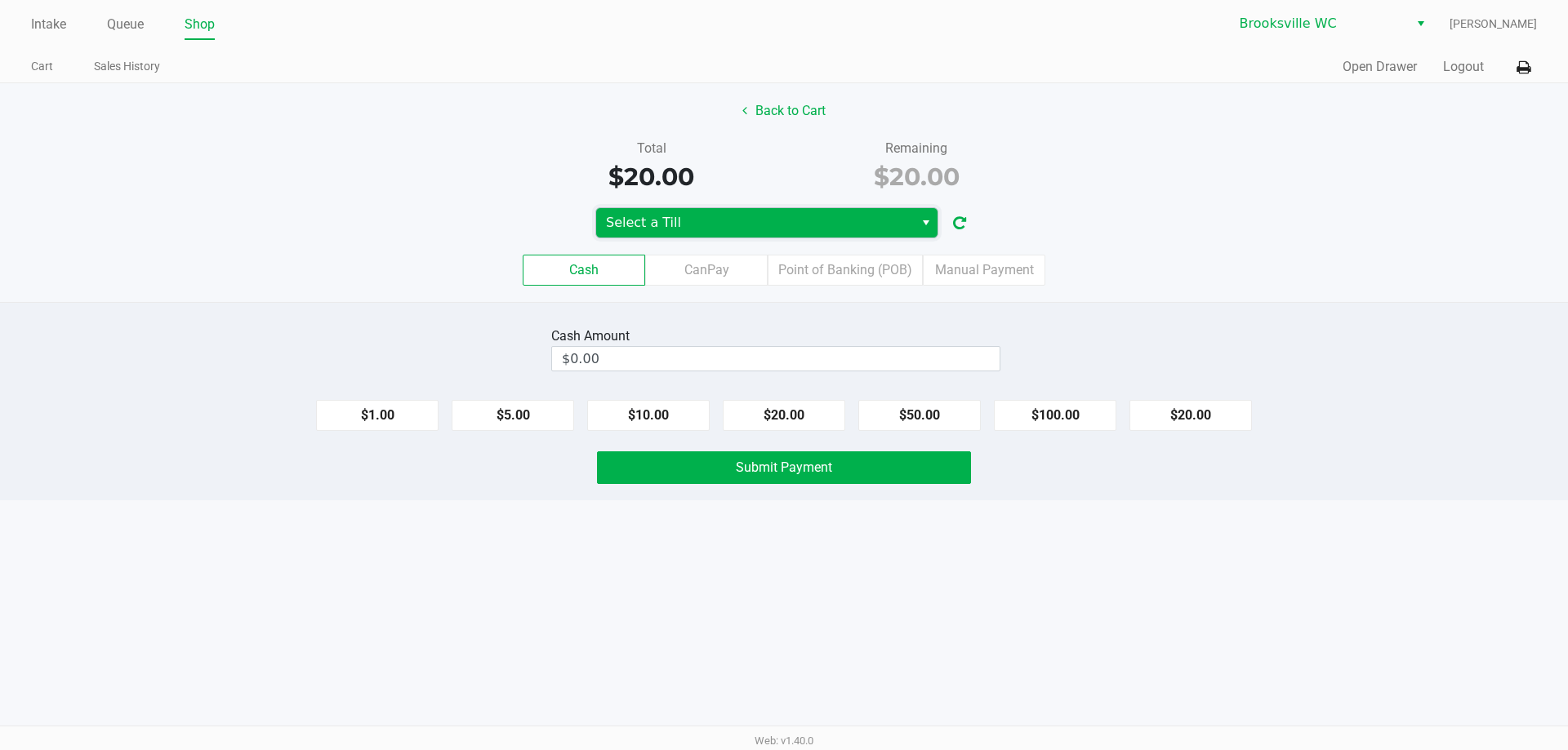
click at [777, 235] on span "Select a Till" at bounding box center [754, 223] width 318 height 30
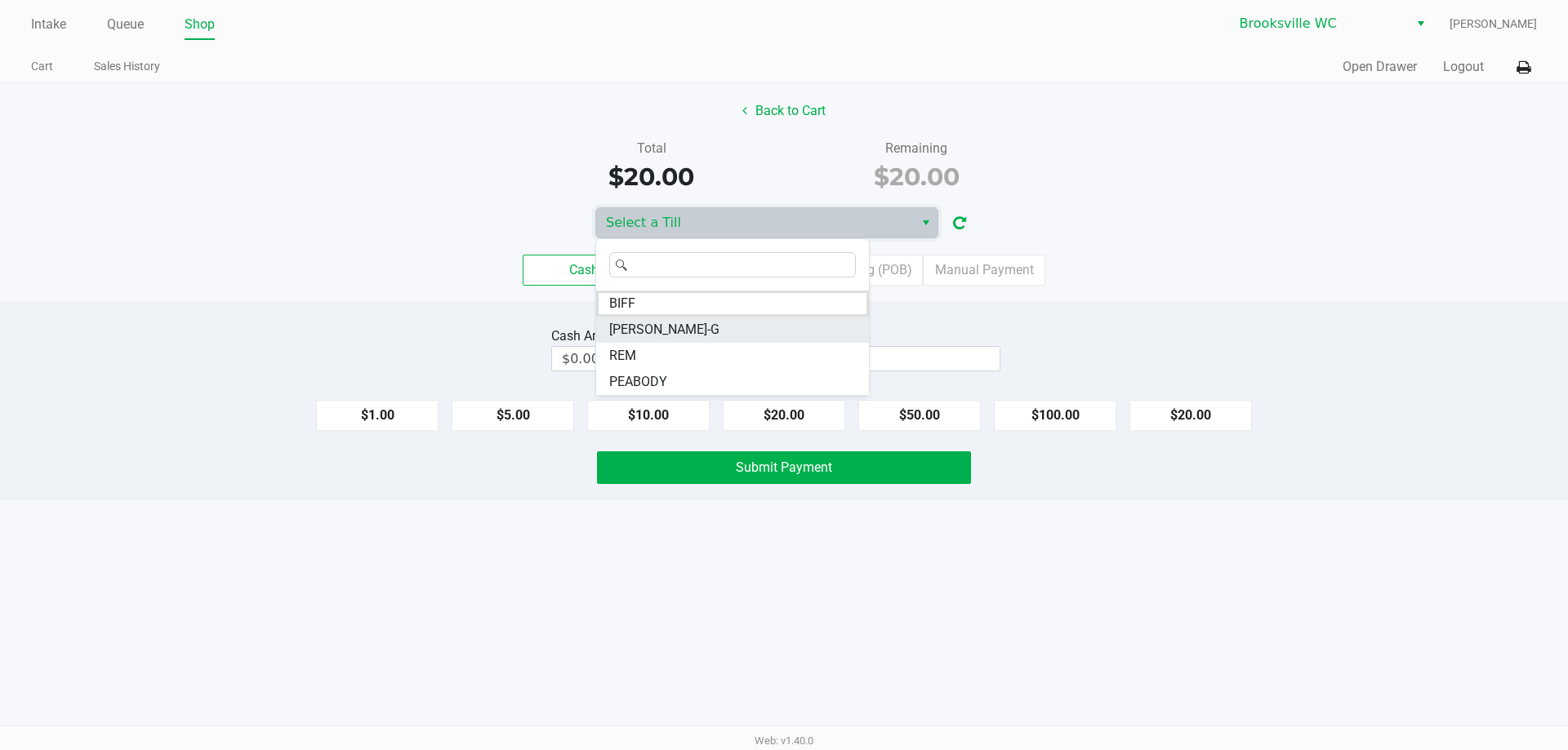
click at [741, 327] on li "BECKY-G" at bounding box center [733, 329] width 273 height 26
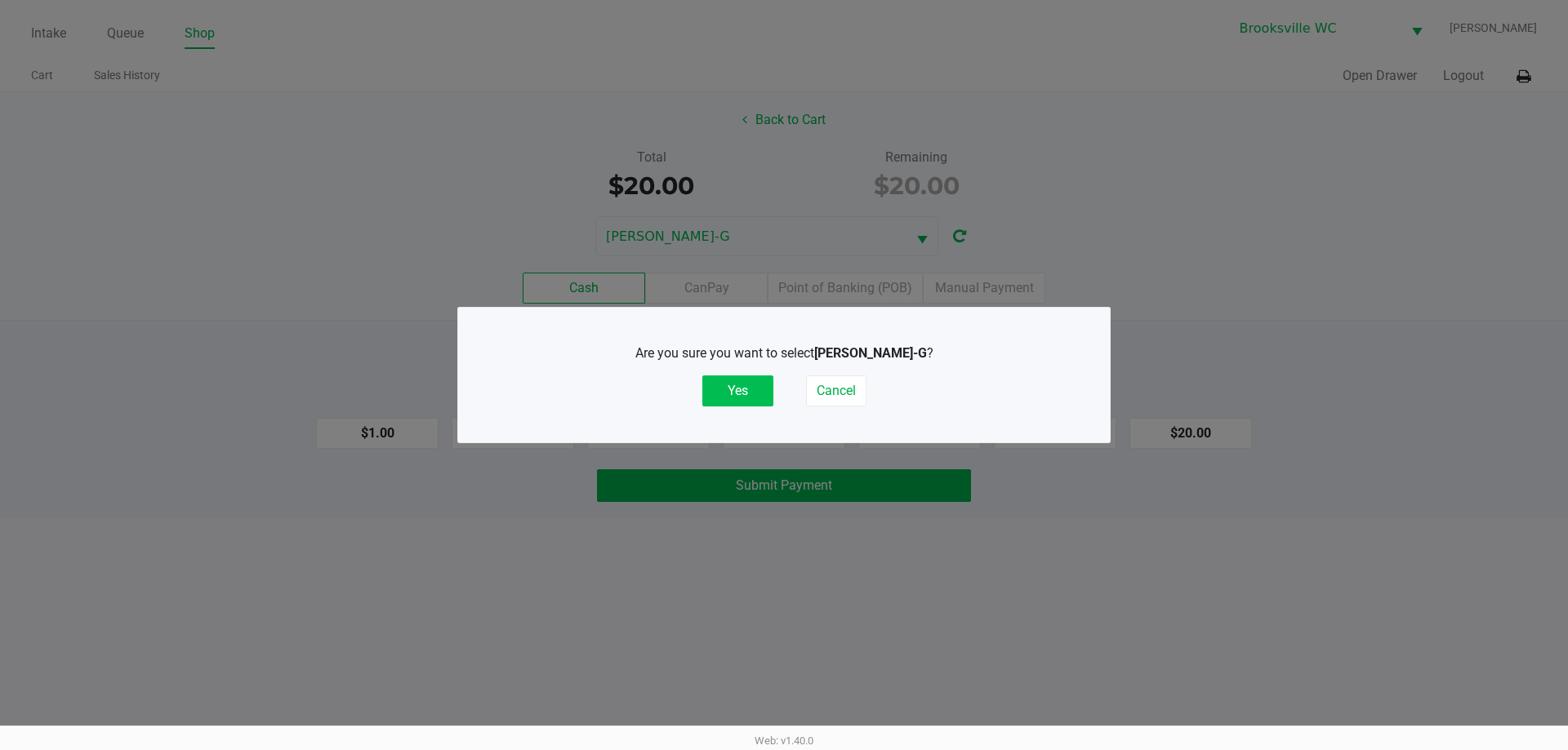
click at [746, 386] on button "Yes" at bounding box center [738, 391] width 71 height 31
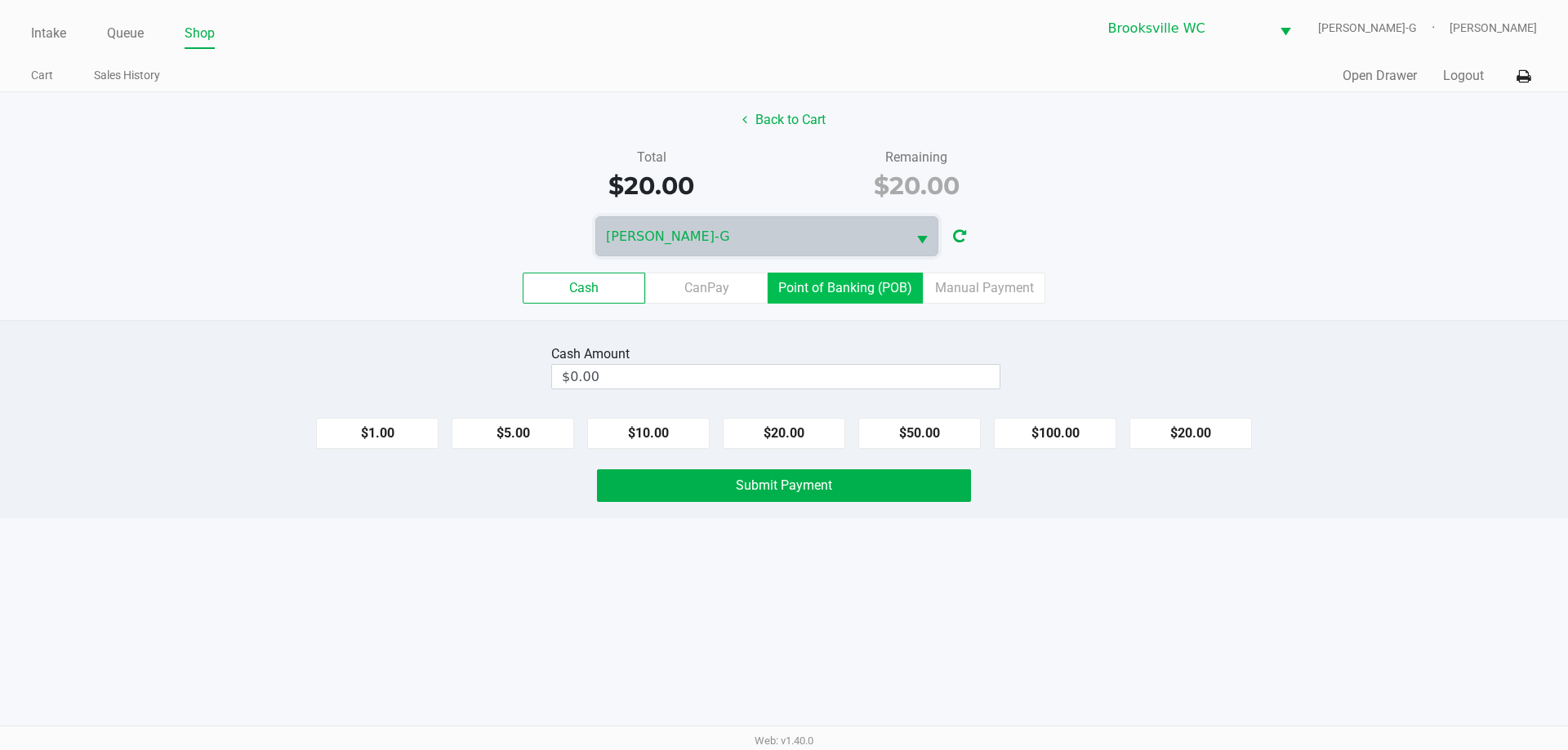
click at [833, 297] on label "Point of Banking (POB)" at bounding box center [845, 288] width 155 height 31
click at [0, 0] on 7 "Point of Banking (POB)" at bounding box center [0, 0] width 0 height 0
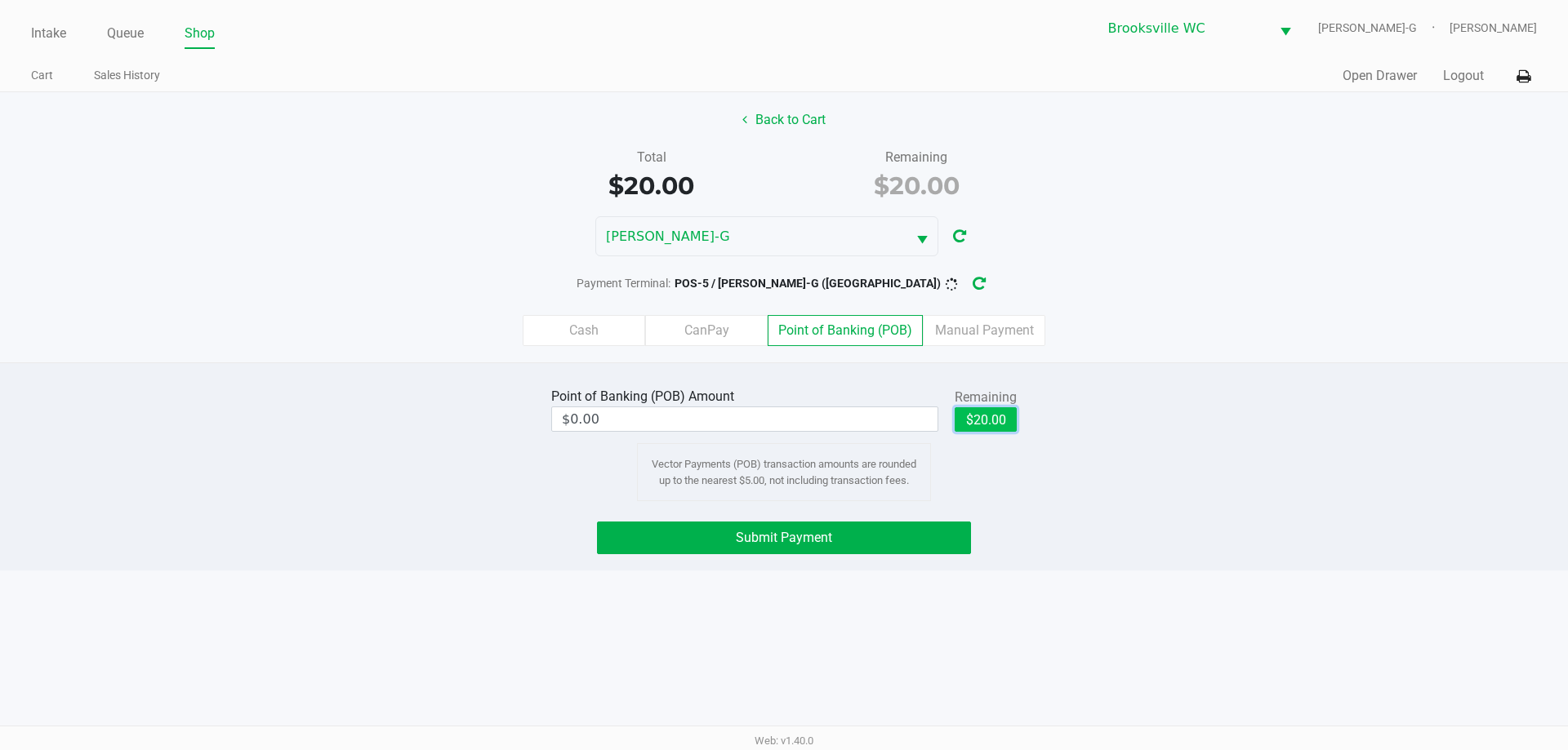
click at [994, 431] on button "$20.00" at bounding box center [986, 420] width 62 height 25
type input "$20.00"
click at [830, 539] on span "Submit Payment" at bounding box center [783, 537] width 96 height 16
click at [984, 284] on icon "button" at bounding box center [992, 284] width 16 height 15
click at [861, 544] on button "Submit Payment" at bounding box center [784, 537] width 374 height 33
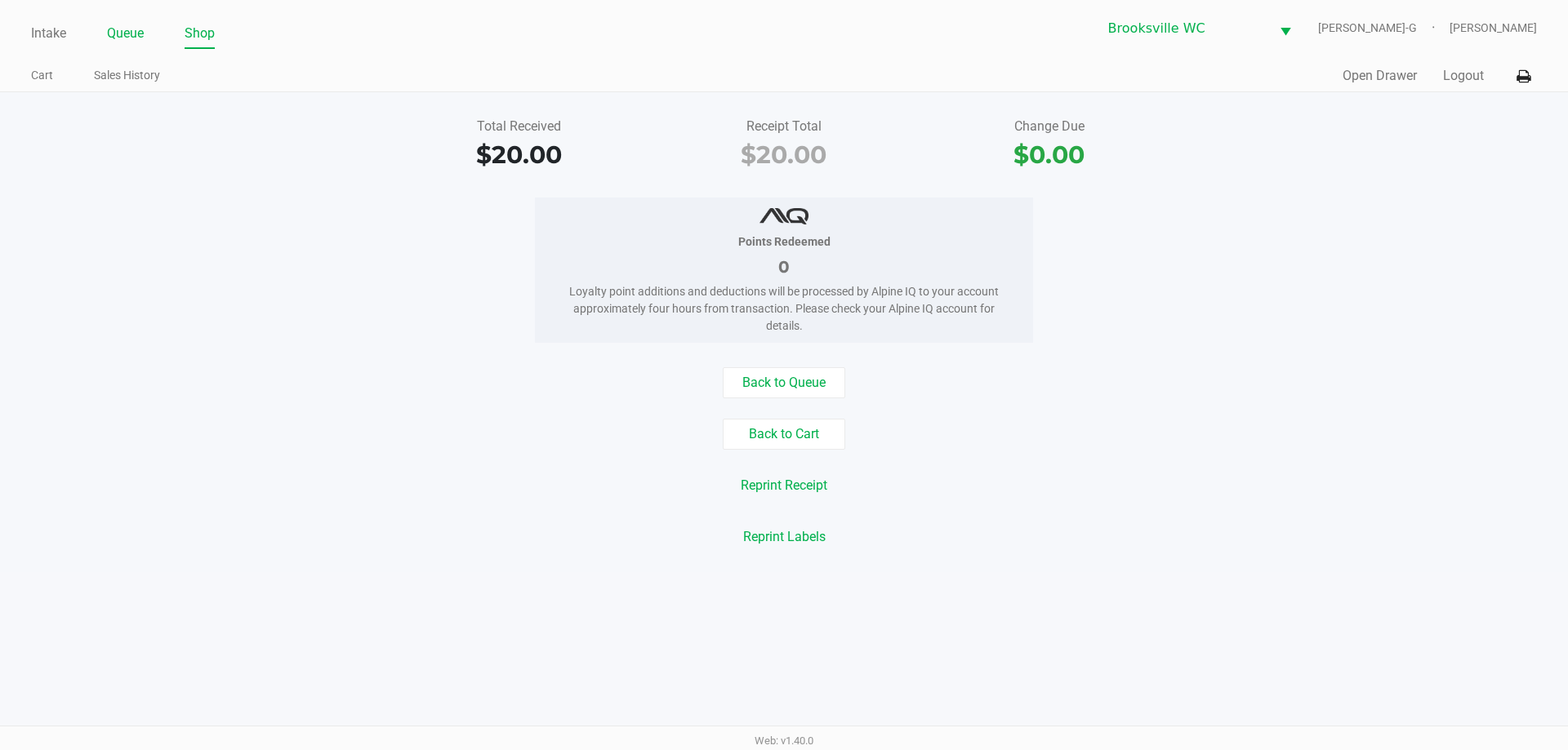
click at [134, 41] on link "Queue" at bounding box center [125, 33] width 37 height 23
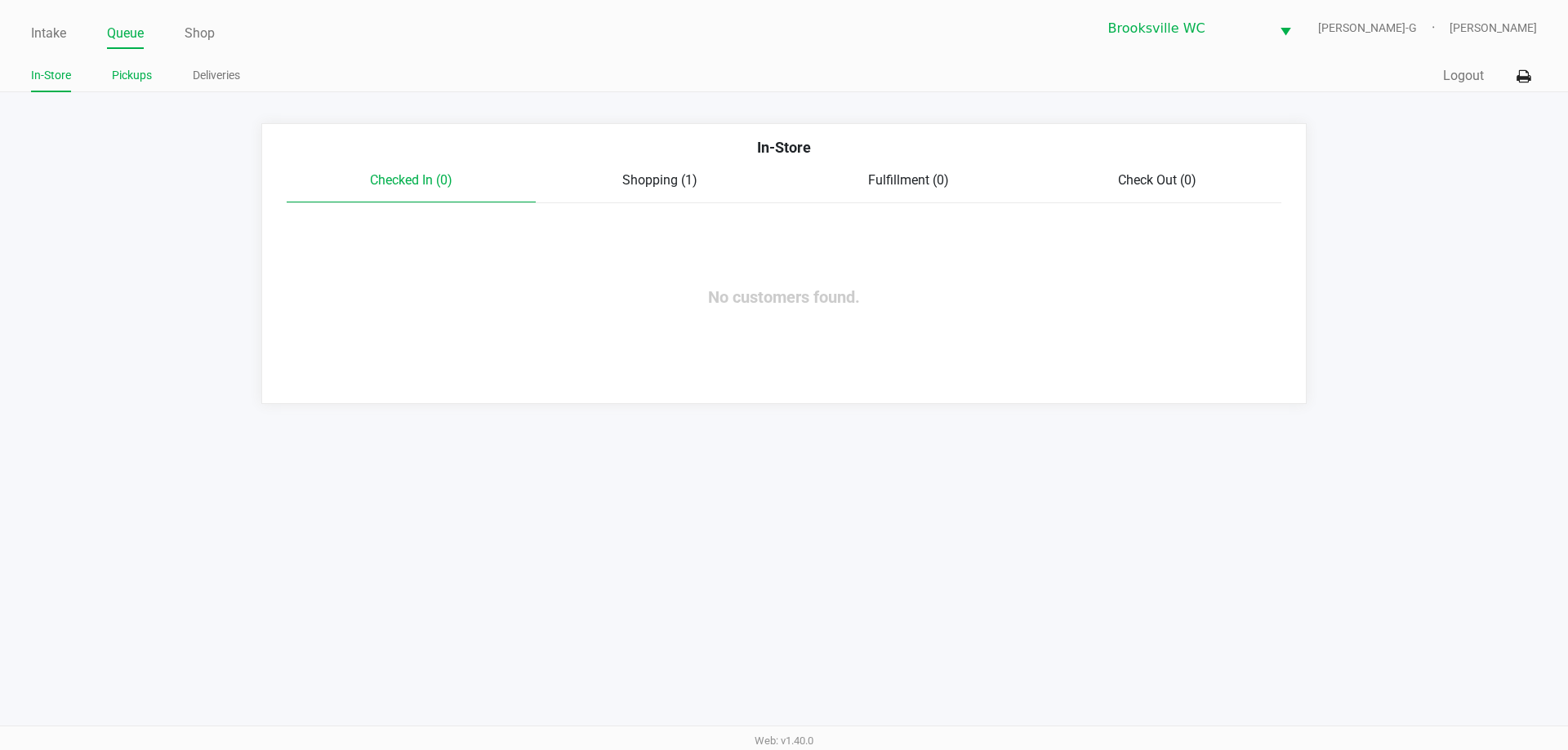
click at [138, 79] on link "Pickups" at bounding box center [132, 75] width 40 height 21
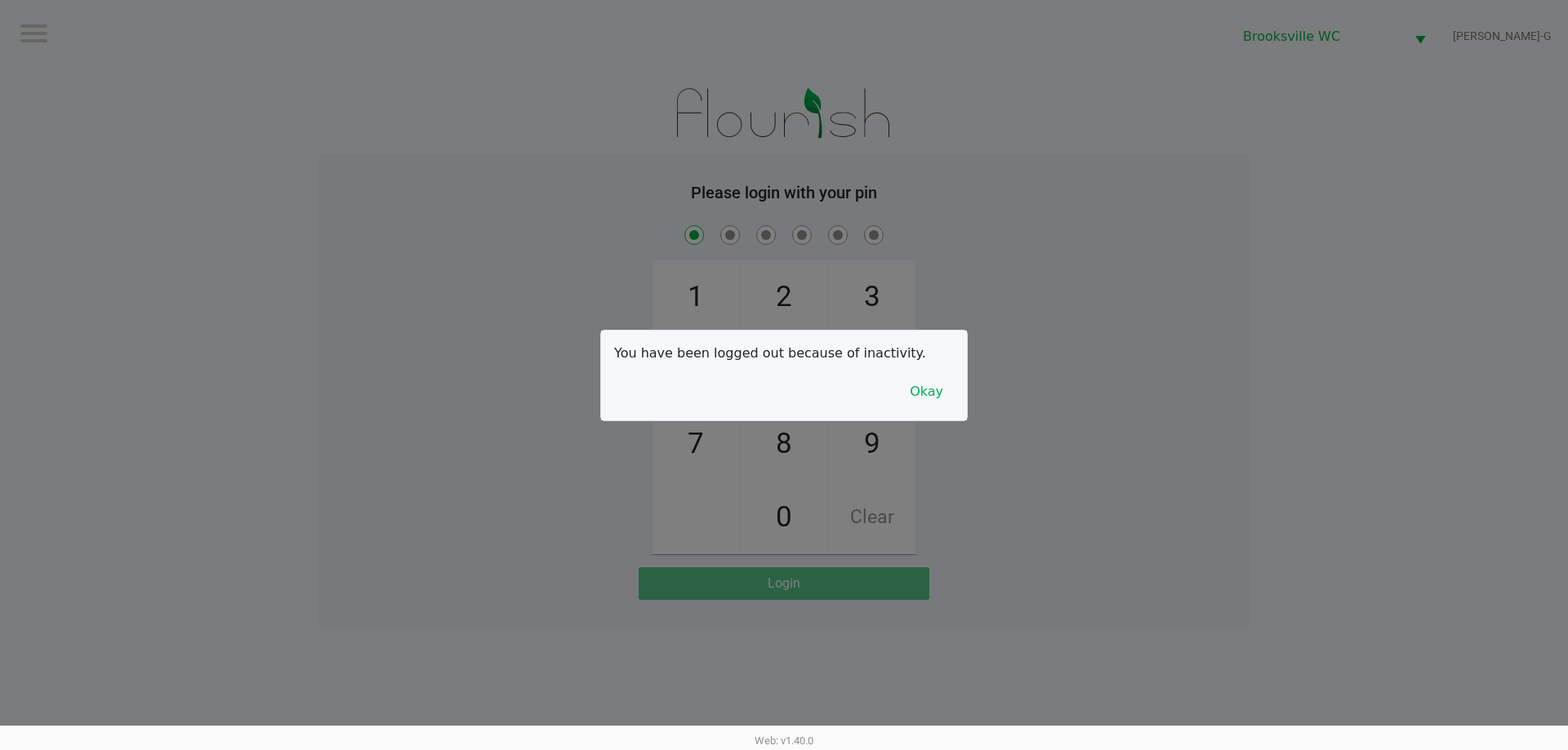
checkbox input "true"
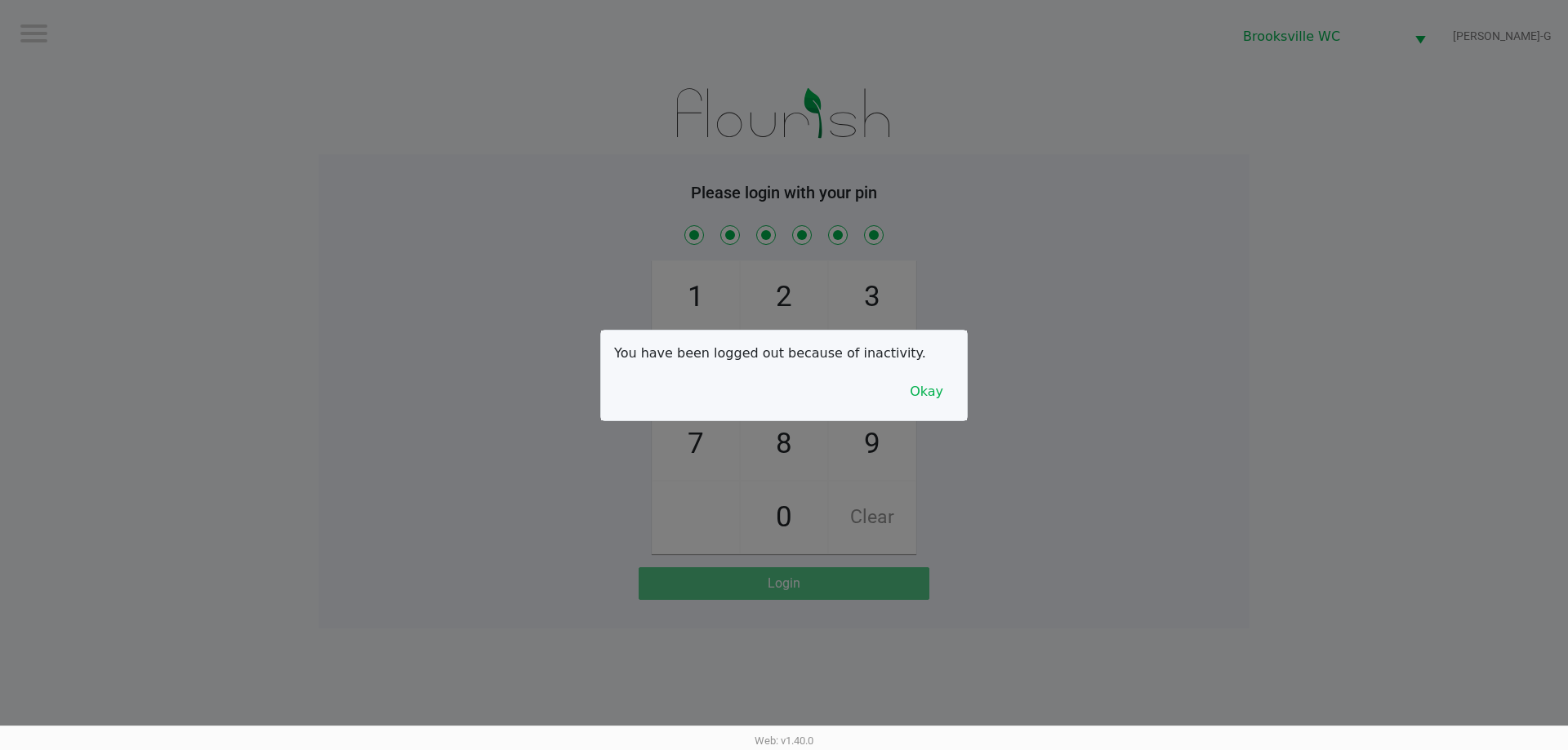
checkbox input "true"
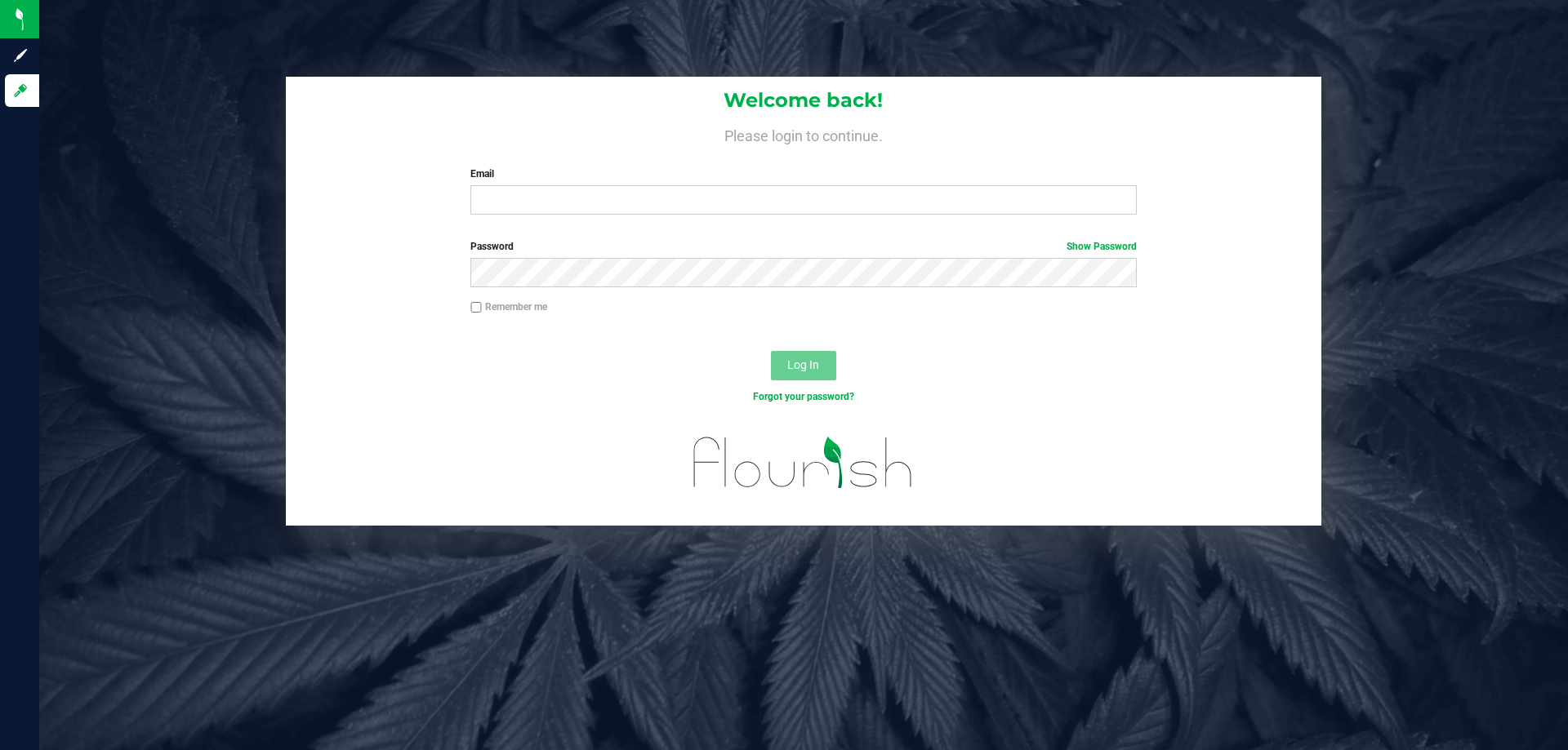
click at [568, 181] on label "Email" at bounding box center [803, 173] width 665 height 15
click at [568, 185] on input "Email" at bounding box center [803, 200] width 665 height 30
click at [585, 213] on input "Email" at bounding box center [803, 200] width 665 height 30
type input "[EMAIL_ADDRESS][DOMAIN_NAME]"
click at [771, 351] on button "Log In" at bounding box center [804, 366] width 65 height 30
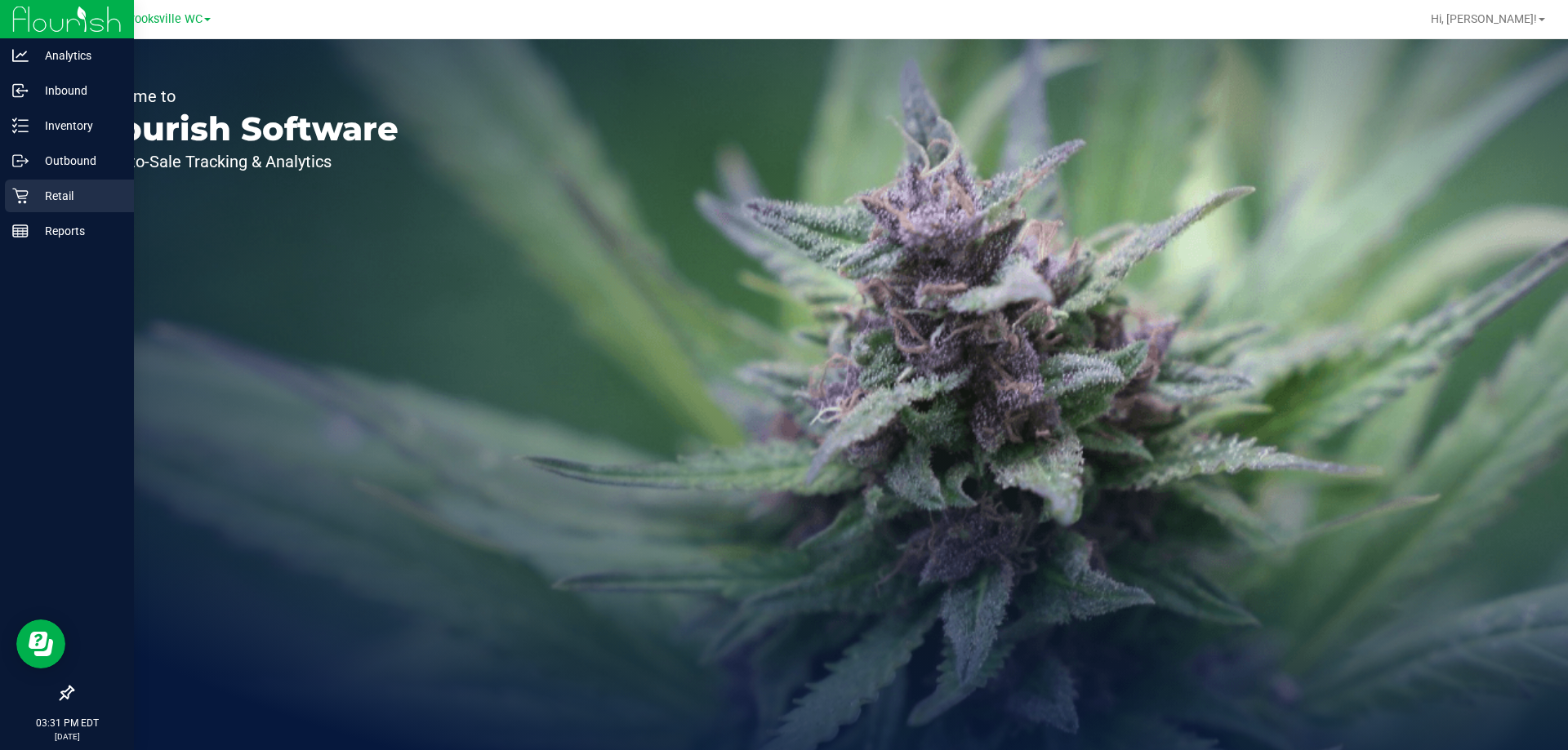
click at [40, 190] on p "Retail" at bounding box center [77, 196] width 98 height 20
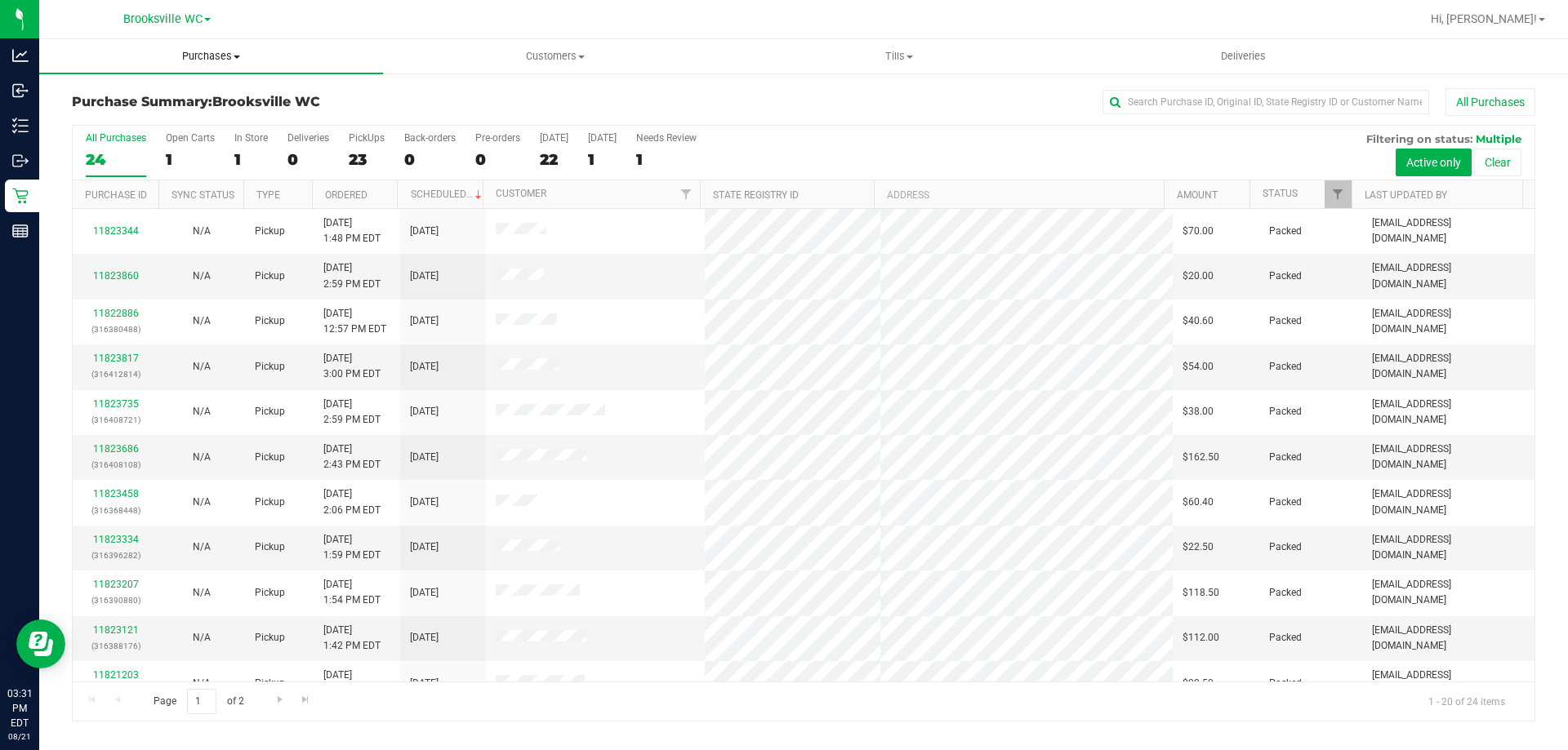
click at [210, 58] on span "Purchases" at bounding box center [211, 56] width 343 height 15
click at [213, 111] on li "Fulfillment" at bounding box center [211, 119] width 343 height 20
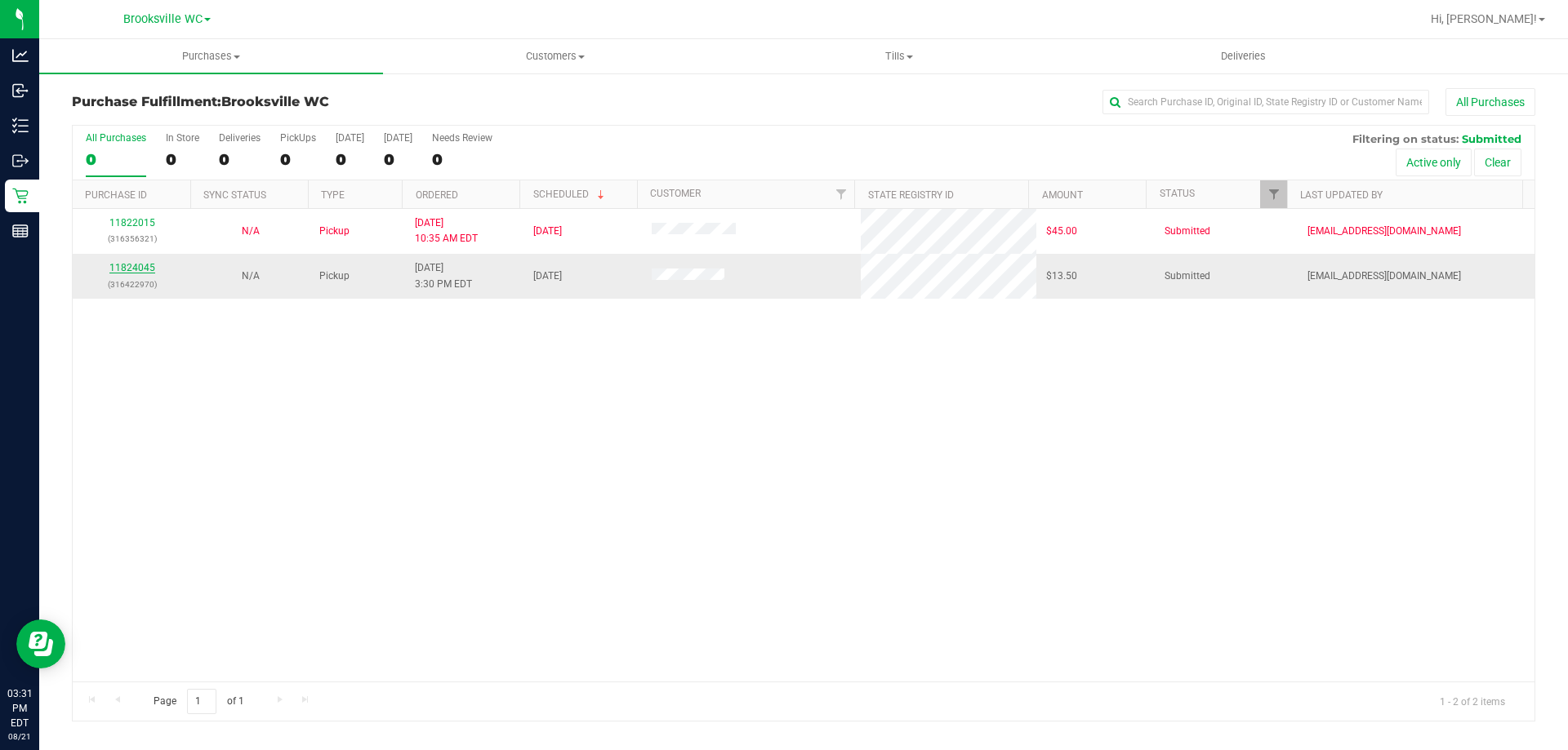
click at [136, 270] on link "11824045" at bounding box center [133, 268] width 46 height 12
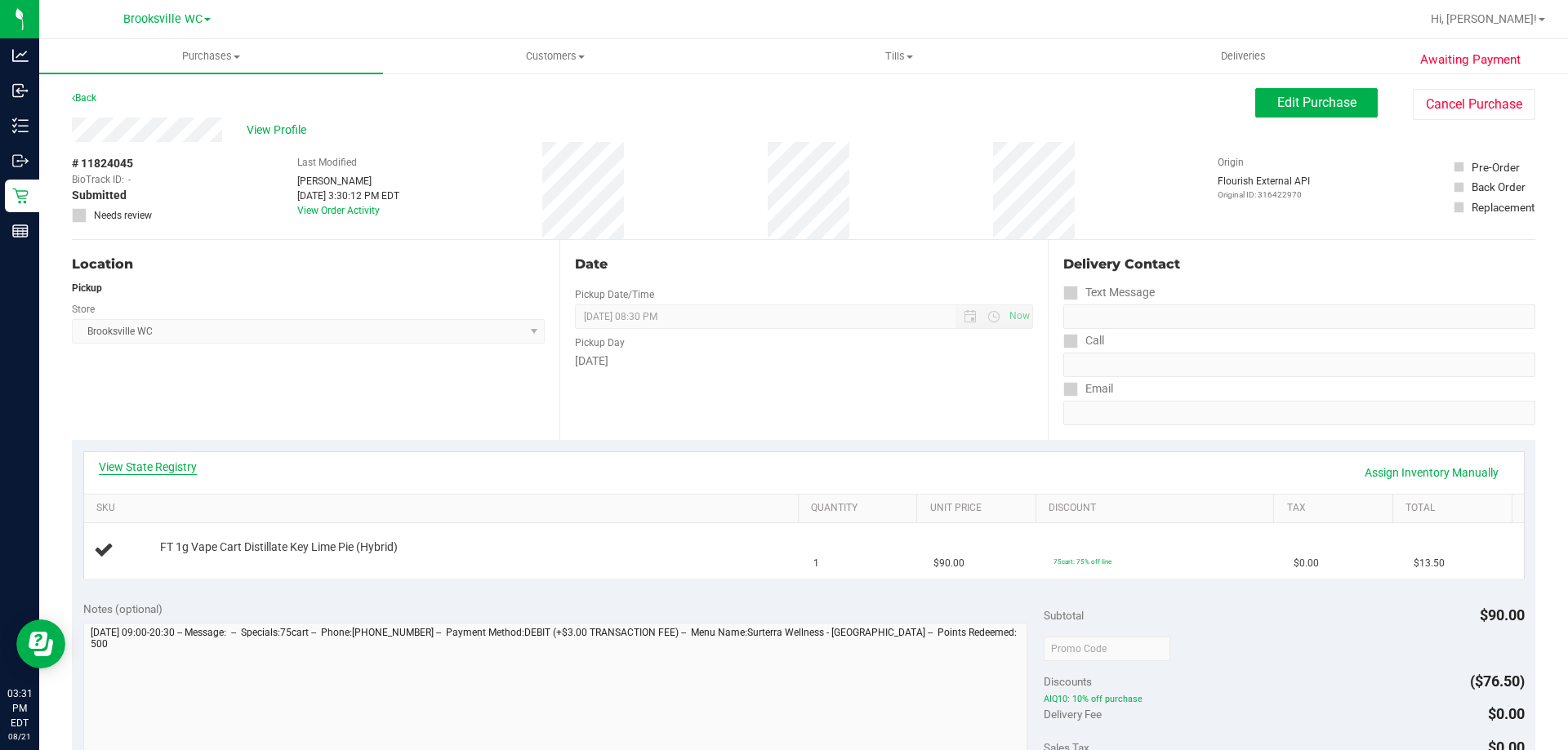
click at [161, 469] on link "View State Registry" at bounding box center [147, 467] width 98 height 17
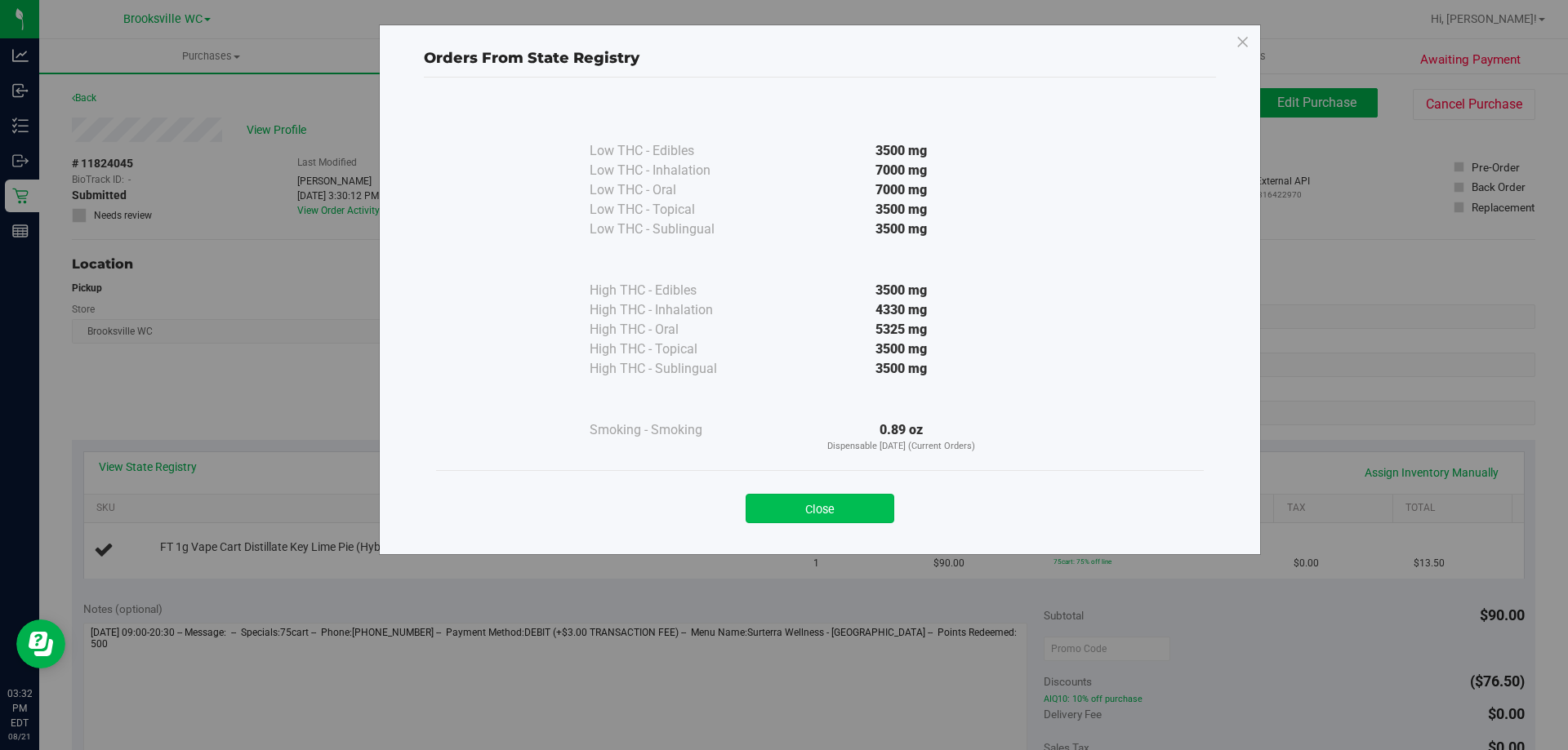
click at [859, 510] on button "Close" at bounding box center [820, 509] width 148 height 30
